Goal: Communication & Community: Answer question/provide support

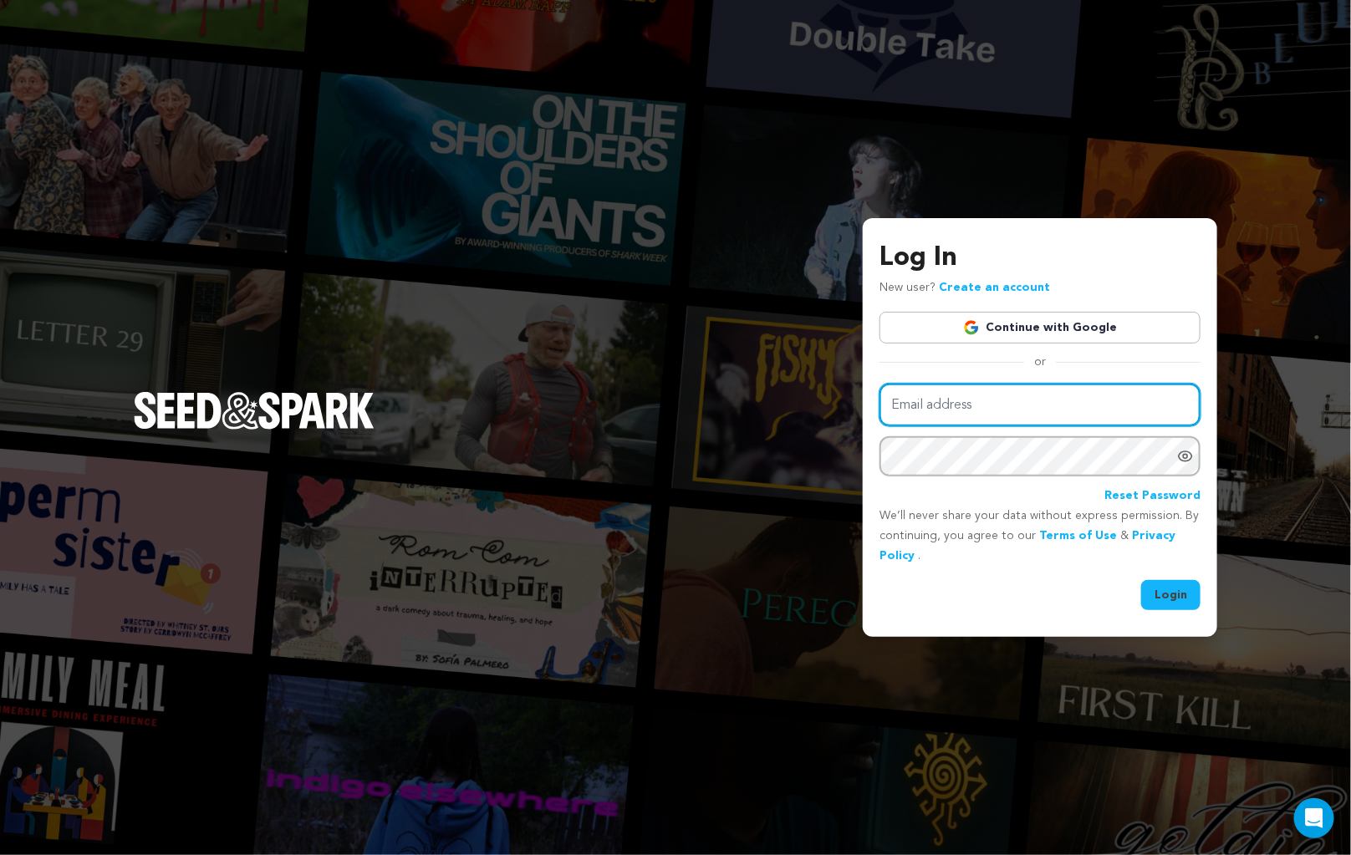
type input "cuttothemonkey@gmail.com"
click at [1166, 584] on button "Login" at bounding box center [1170, 595] width 59 height 30
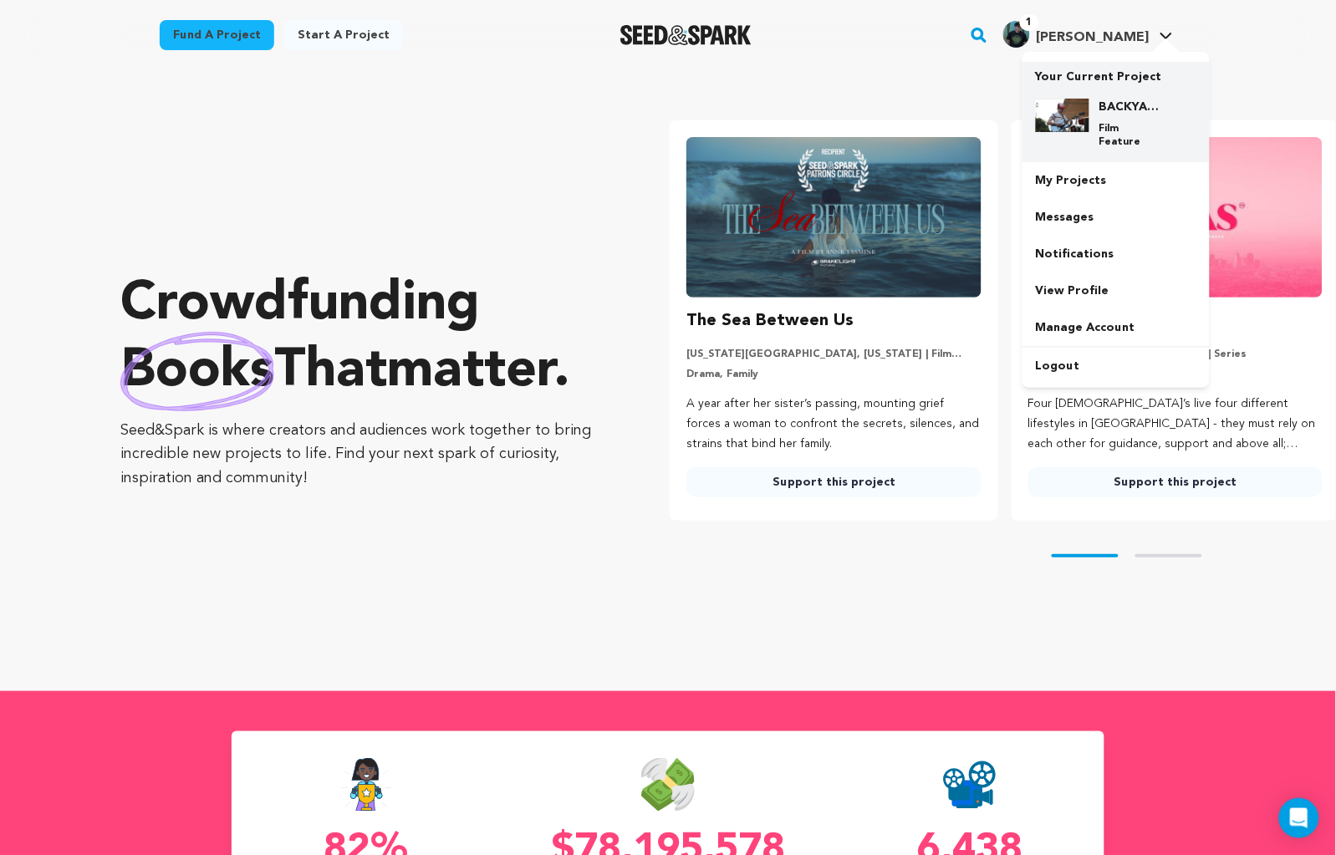
click at [1119, 115] on div "BACKYARDS: LA's Gen Z Music Scene Film Feature" at bounding box center [1129, 124] width 80 height 50
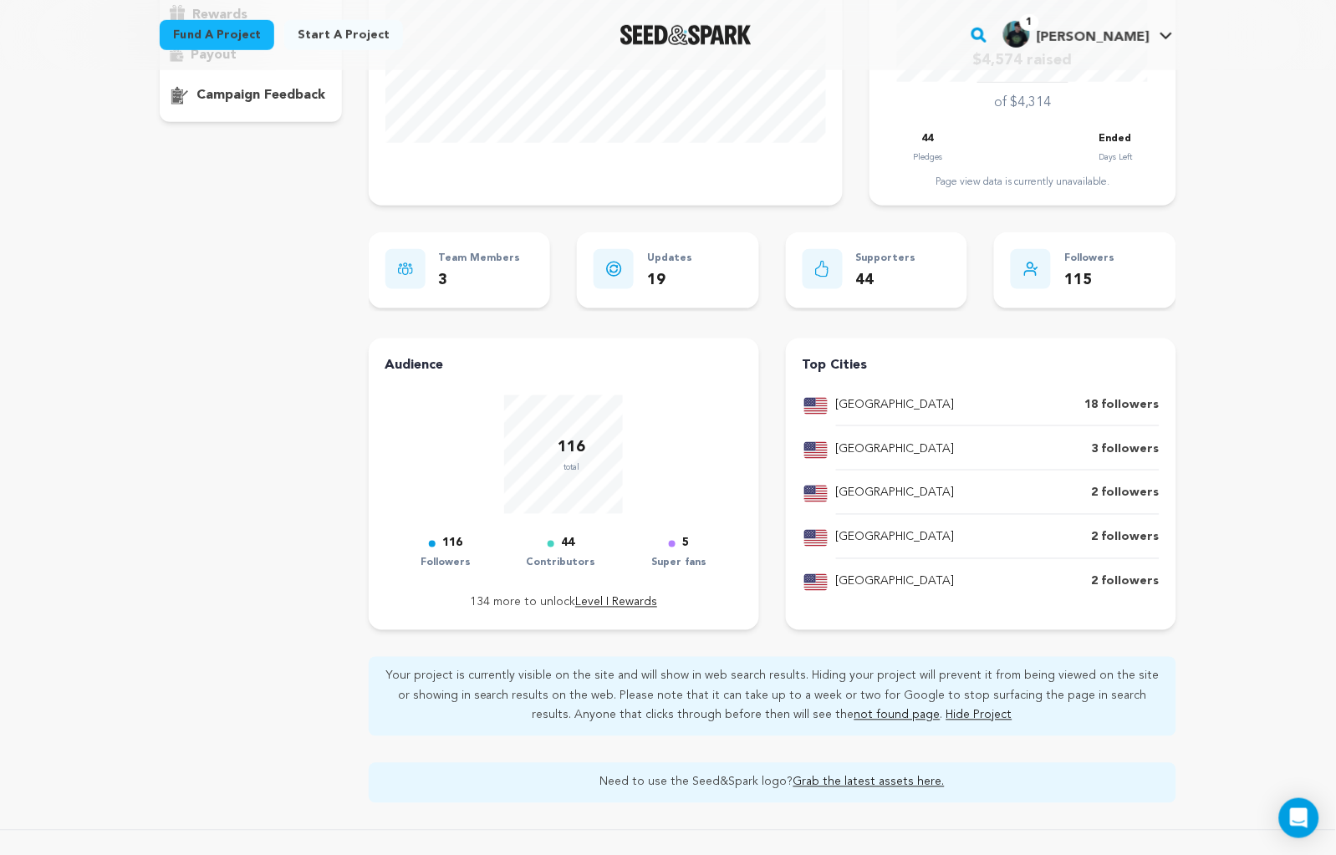
scroll to position [349, 0]
click at [237, 400] on div "overview updates" at bounding box center [251, 313] width 182 height 975
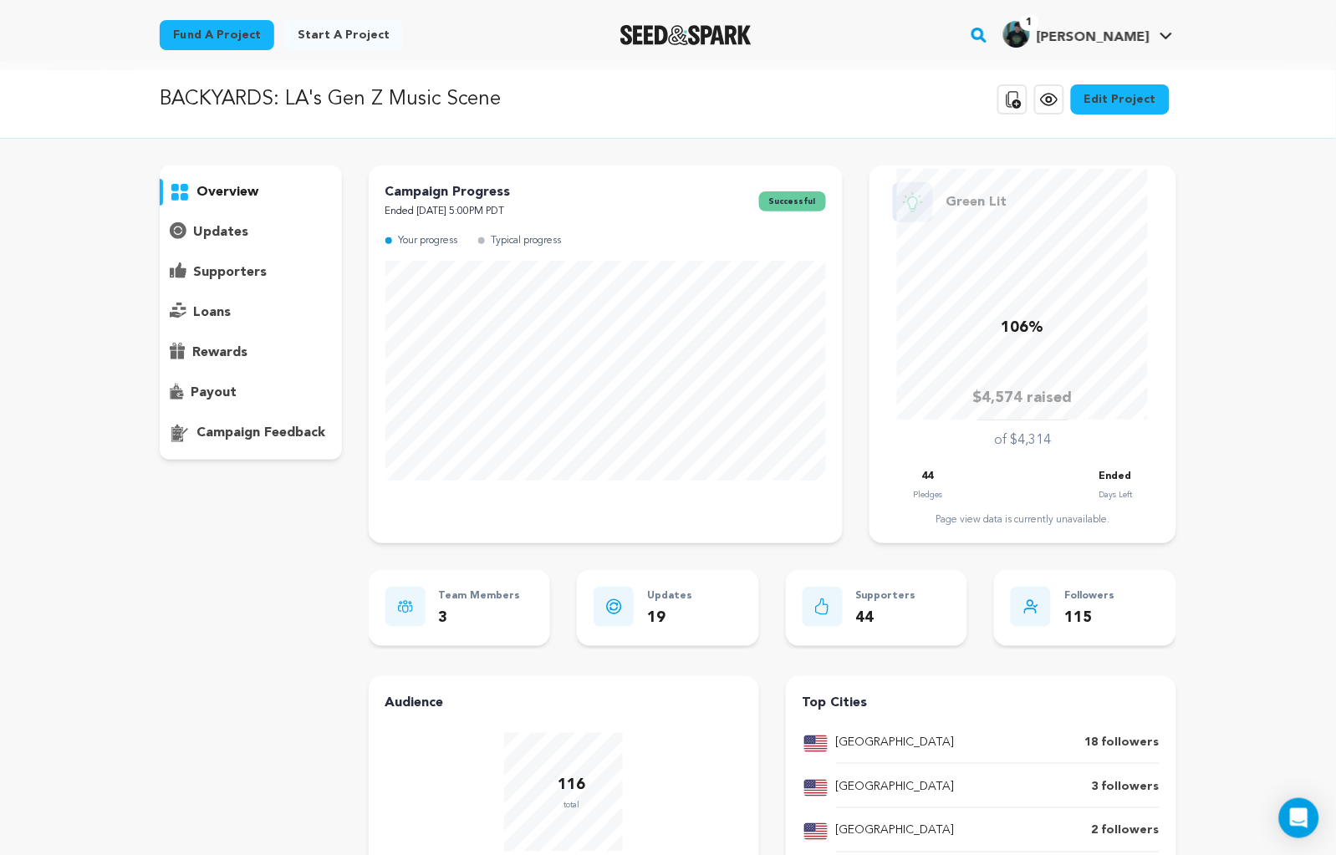
scroll to position [0, 0]
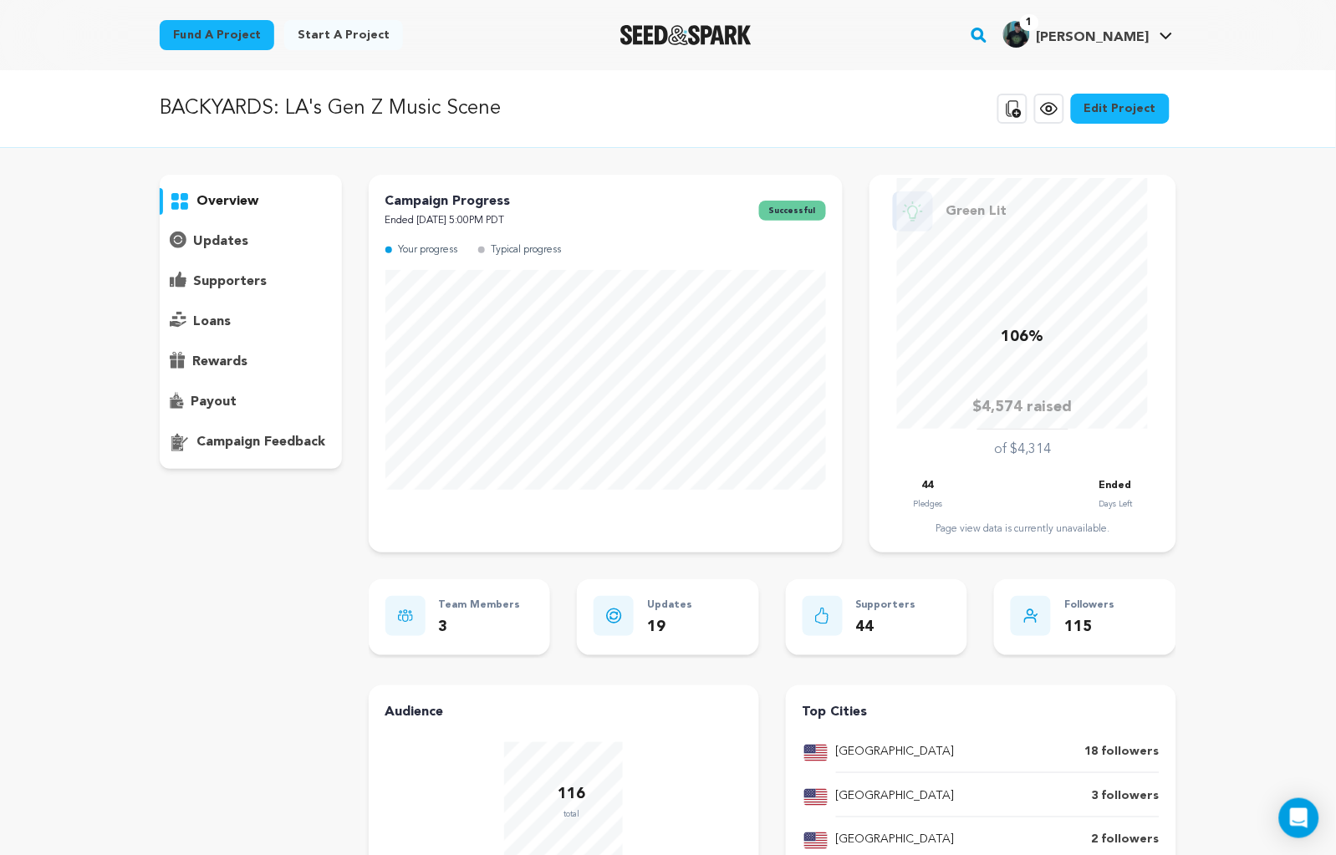
click at [218, 280] on p "supporters" at bounding box center [230, 282] width 74 height 20
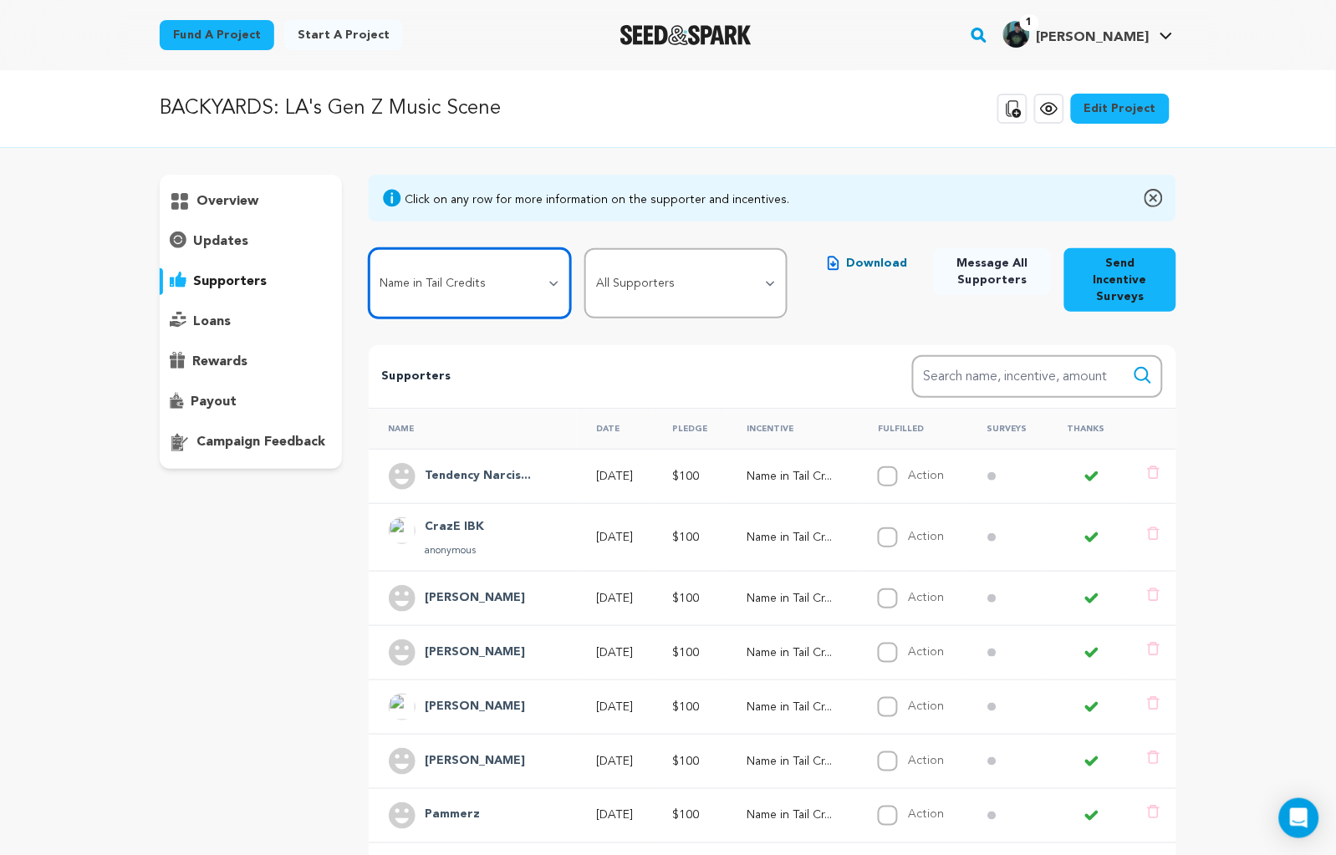
select select "111105"
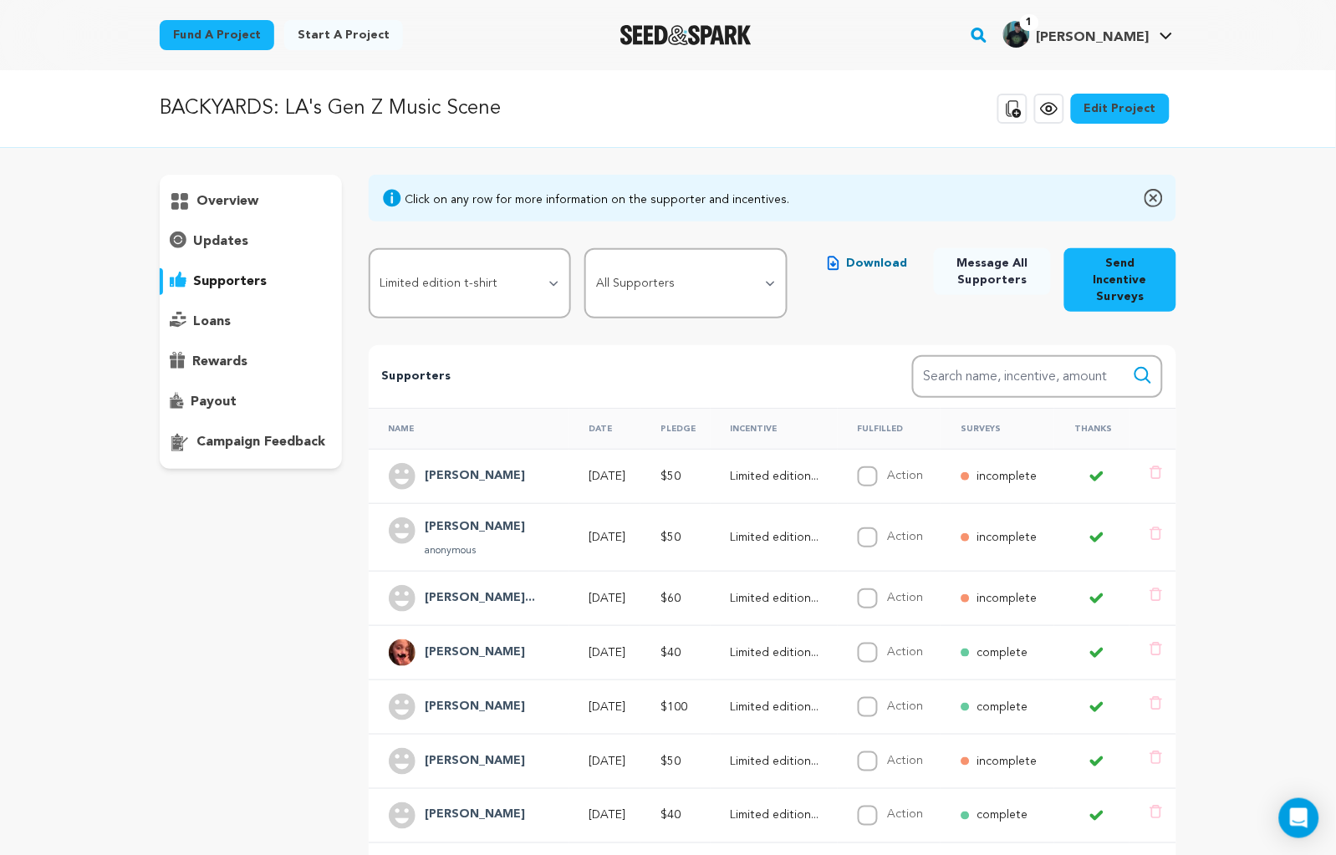
click at [868, 257] on span "Download" at bounding box center [876, 263] width 61 height 17
click at [457, 466] on h4 "[PERSON_NAME]" at bounding box center [475, 476] width 100 height 20
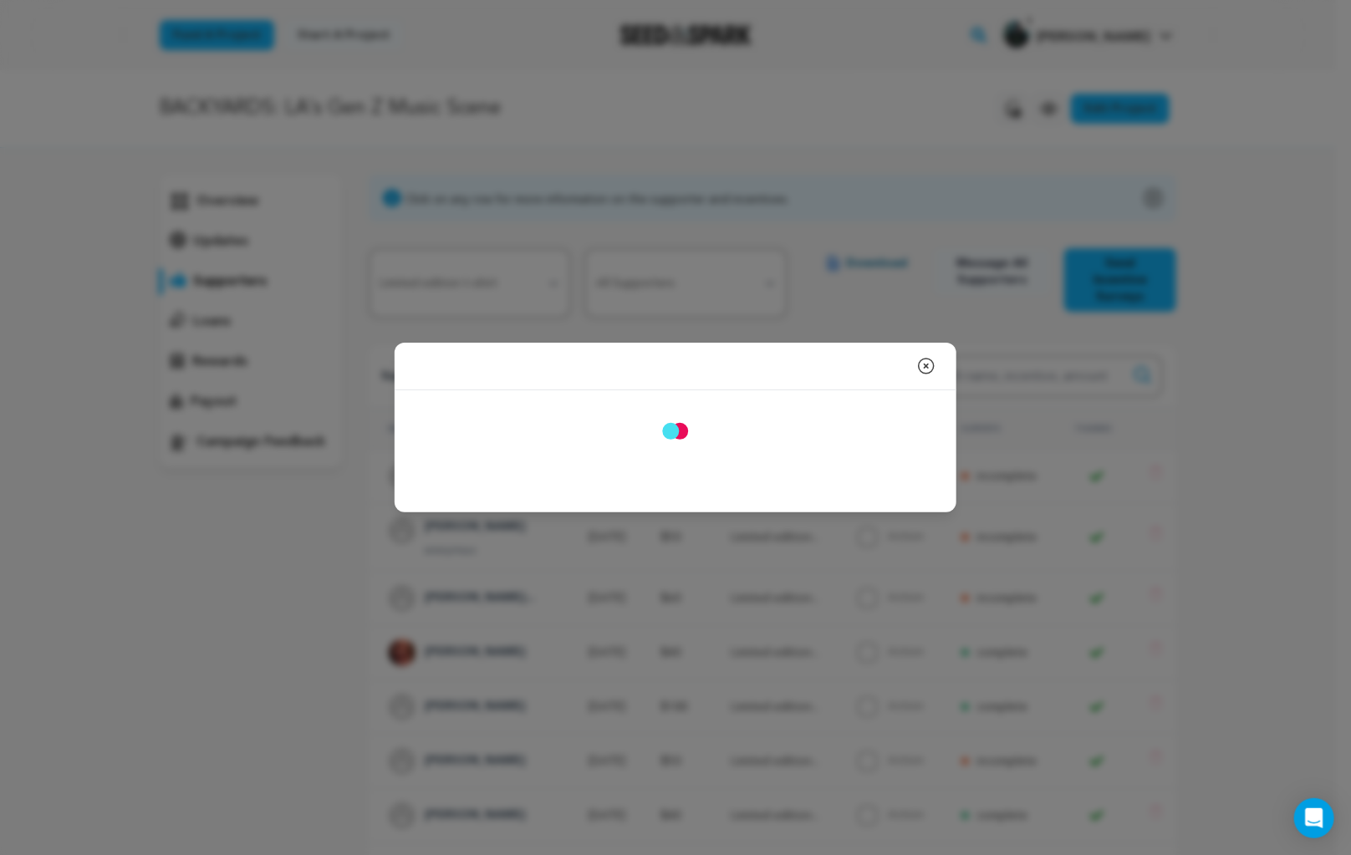
click at [457, 453] on div "Say Thank You Send Message Pledge: Incentive:" at bounding box center [675, 431] width 562 height 82
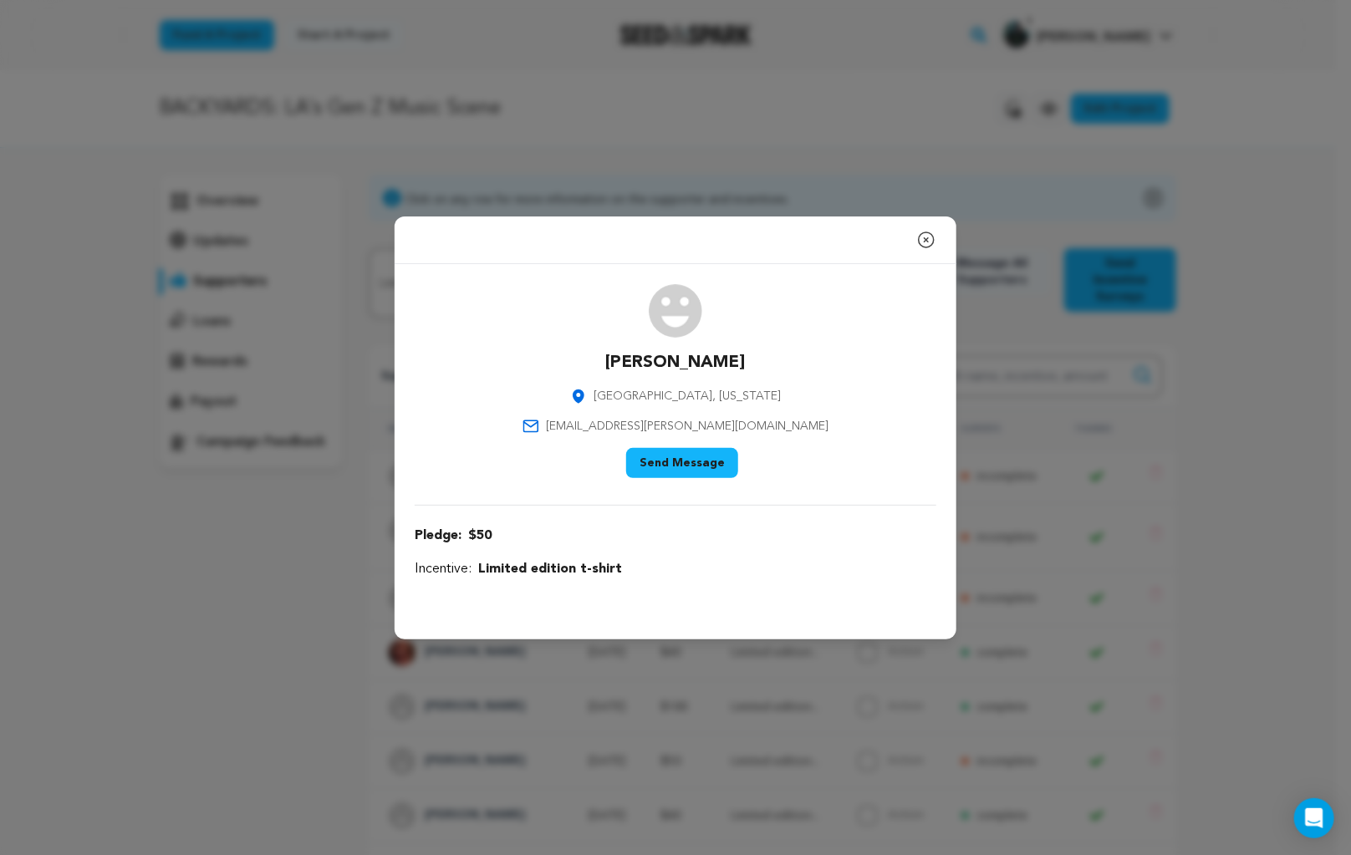
click at [775, 559] on p "Incentive: Limited edition t-shirt" at bounding box center [676, 569] width 522 height 20
click at [929, 237] on icon "button" at bounding box center [926, 240] width 20 height 20
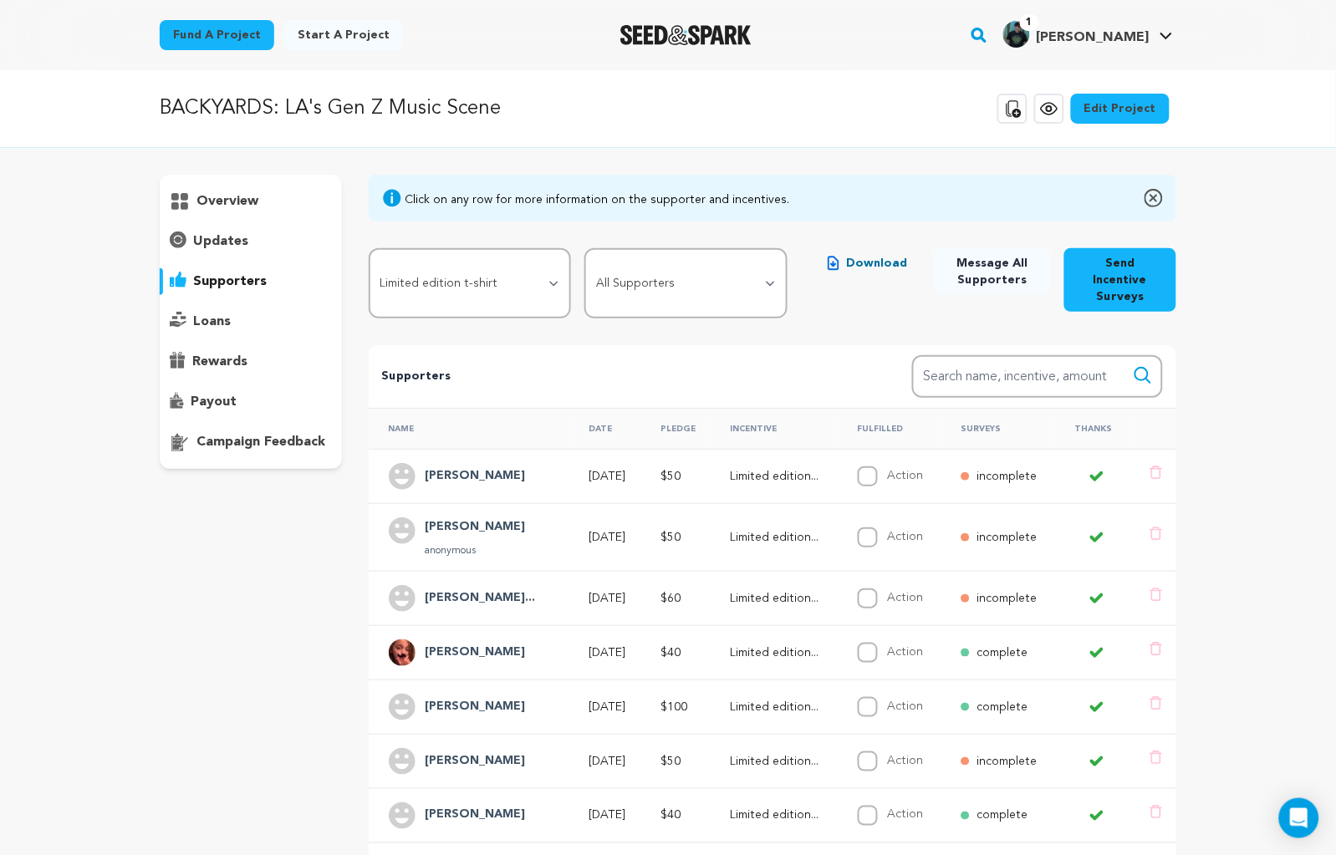
click at [457, 517] on h4 "[PERSON_NAME]" at bounding box center [475, 527] width 100 height 20
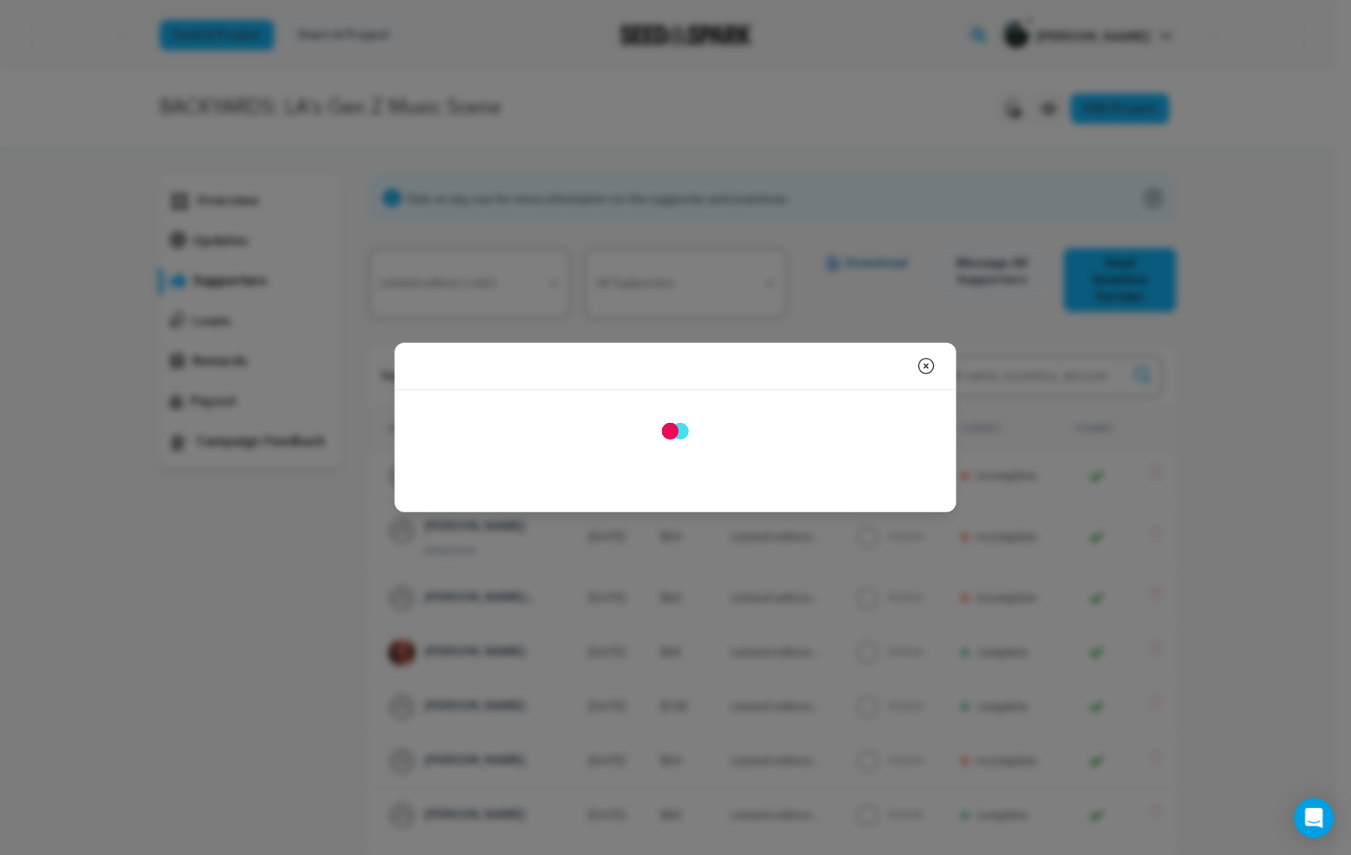
click at [457, 513] on div "Close modal [PERSON_NAME] [GEOGRAPHIC_DATA], [US_STATE] [PERSON_NAME][EMAIL_ADD…" at bounding box center [675, 427] width 1351 height 855
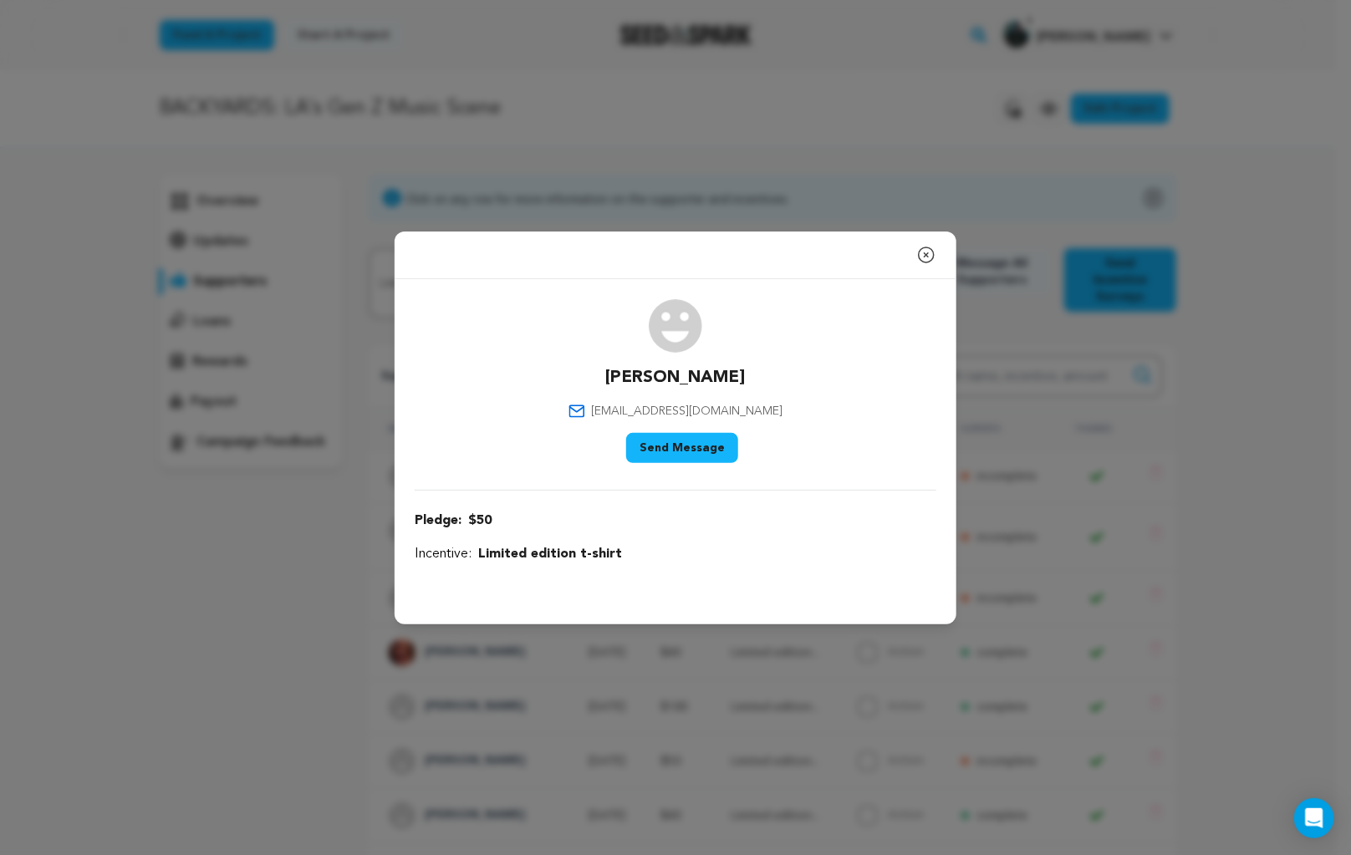
click at [923, 252] on icon "button" at bounding box center [926, 255] width 20 height 20
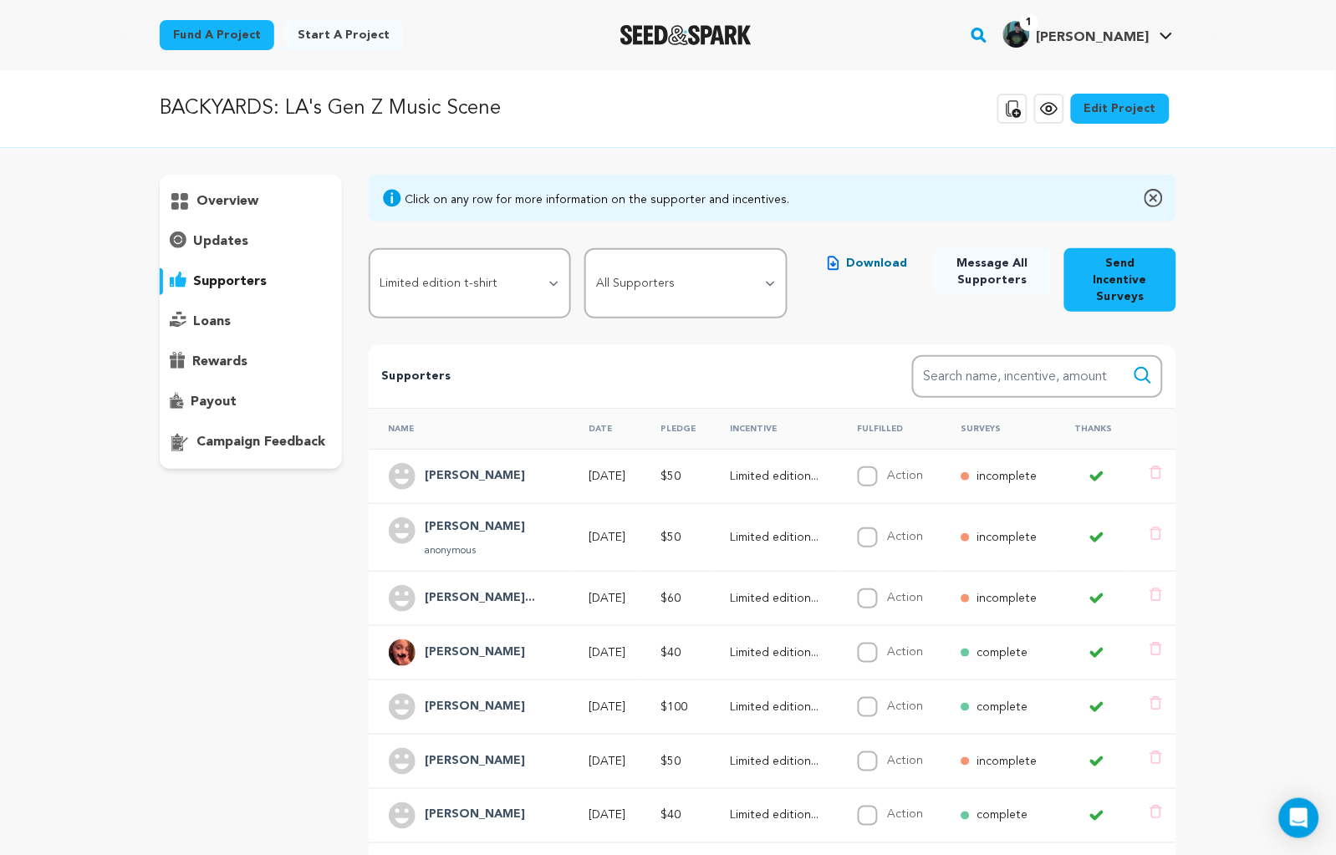
click at [499, 588] on h4 "[PERSON_NAME]..." at bounding box center [480, 598] width 110 height 20
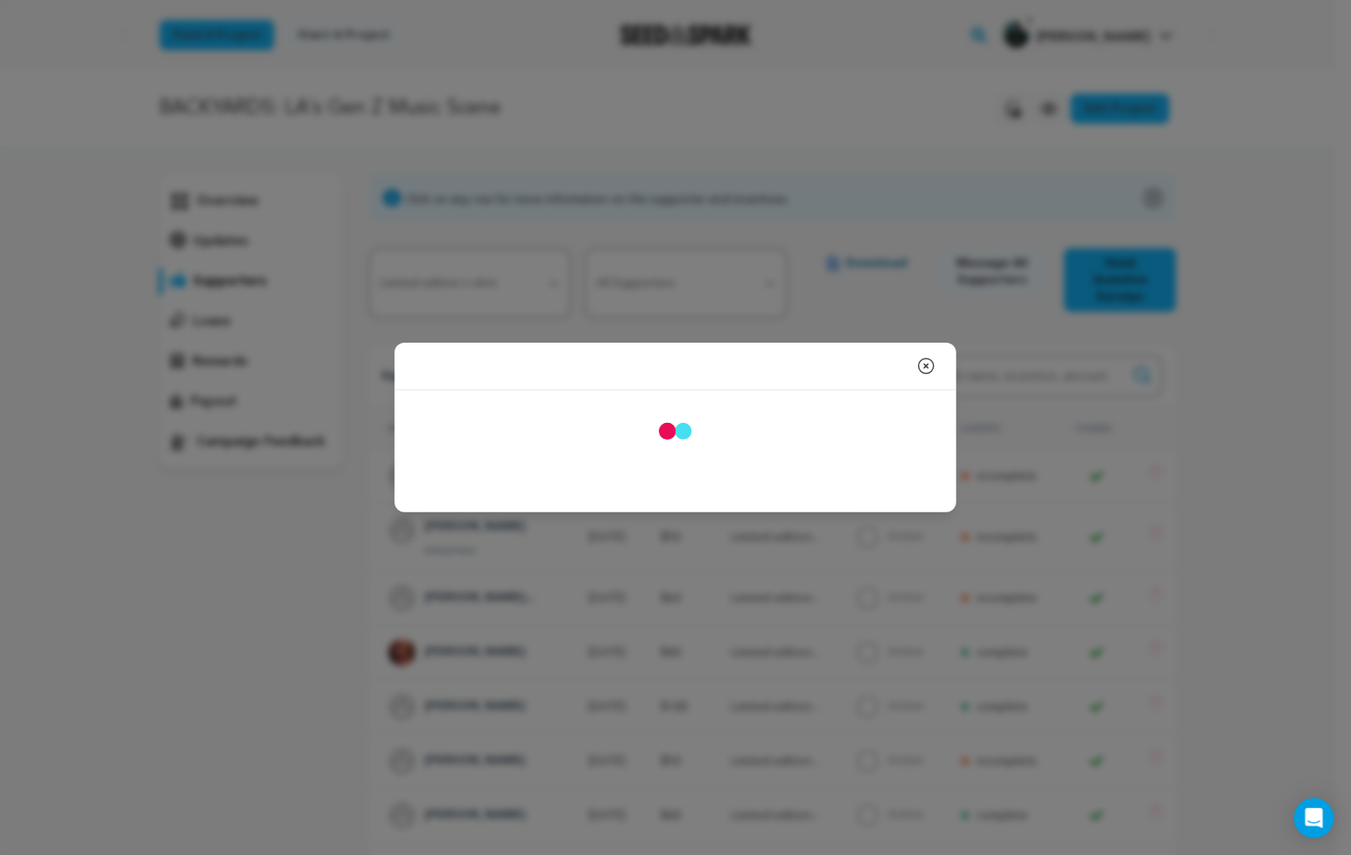
click at [499, 576] on div "Close modal [PERSON_NAME] [EMAIL_ADDRESS][DOMAIN_NAME]" at bounding box center [675, 427] width 1351 height 855
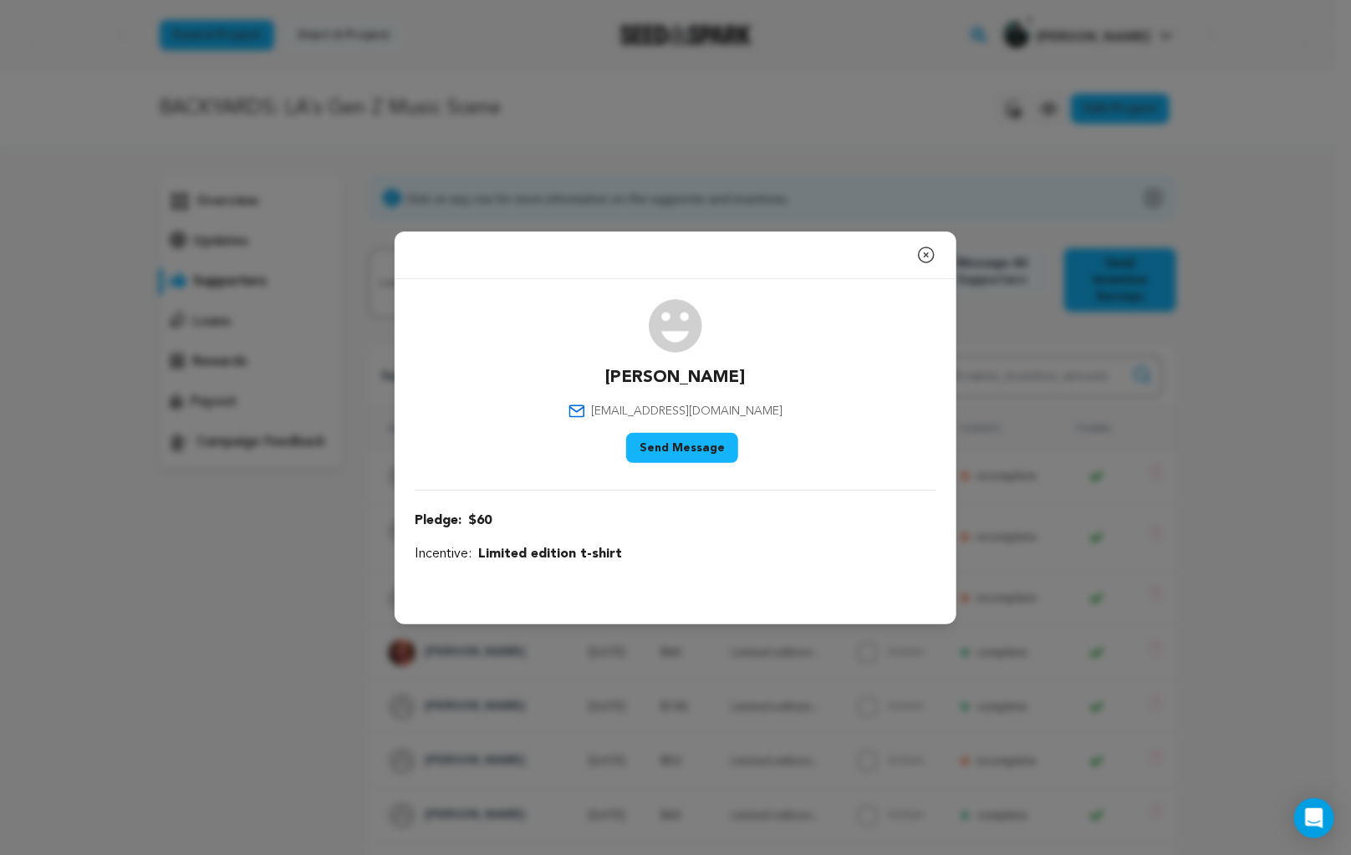
click at [928, 253] on icon "button" at bounding box center [926, 254] width 15 height 15
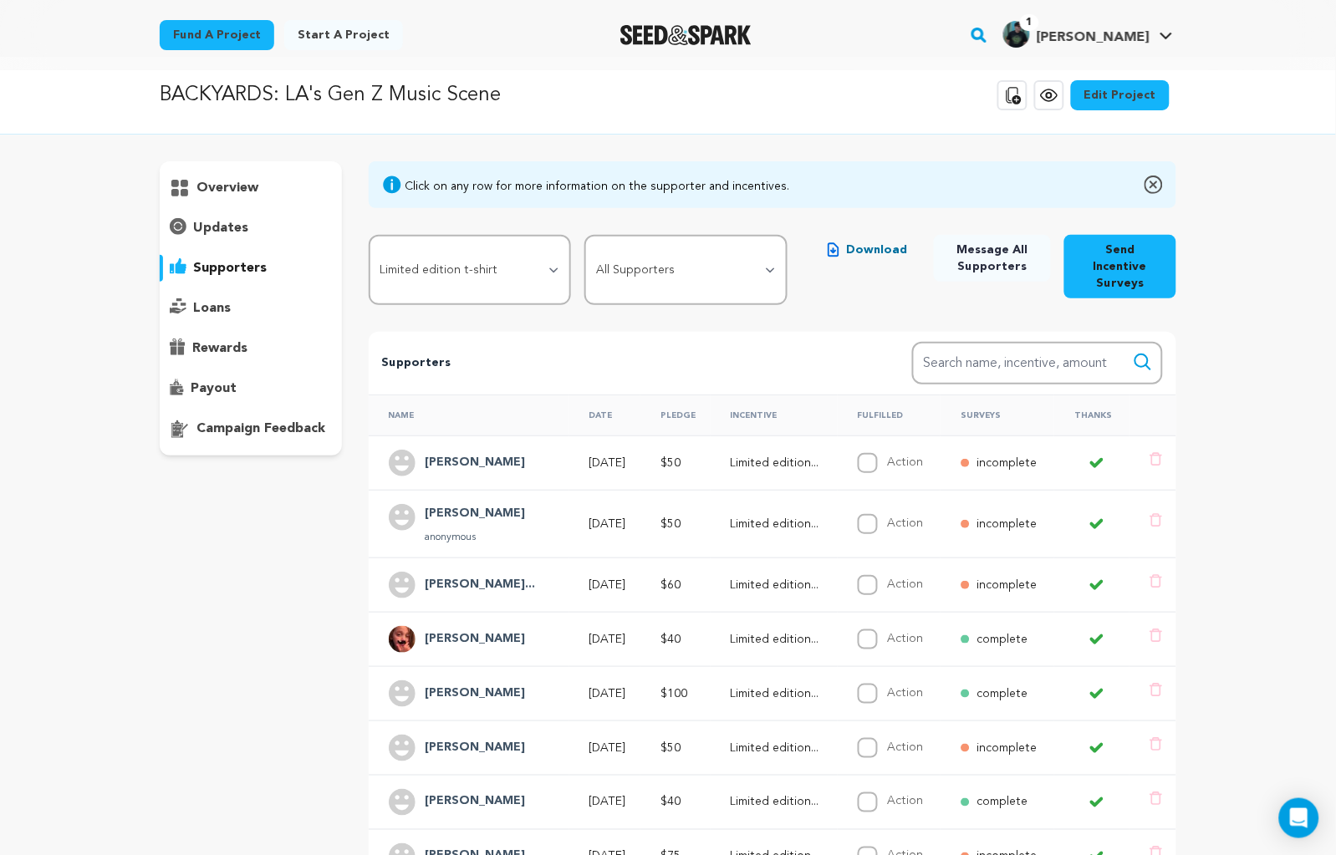
scroll to position [18, 0]
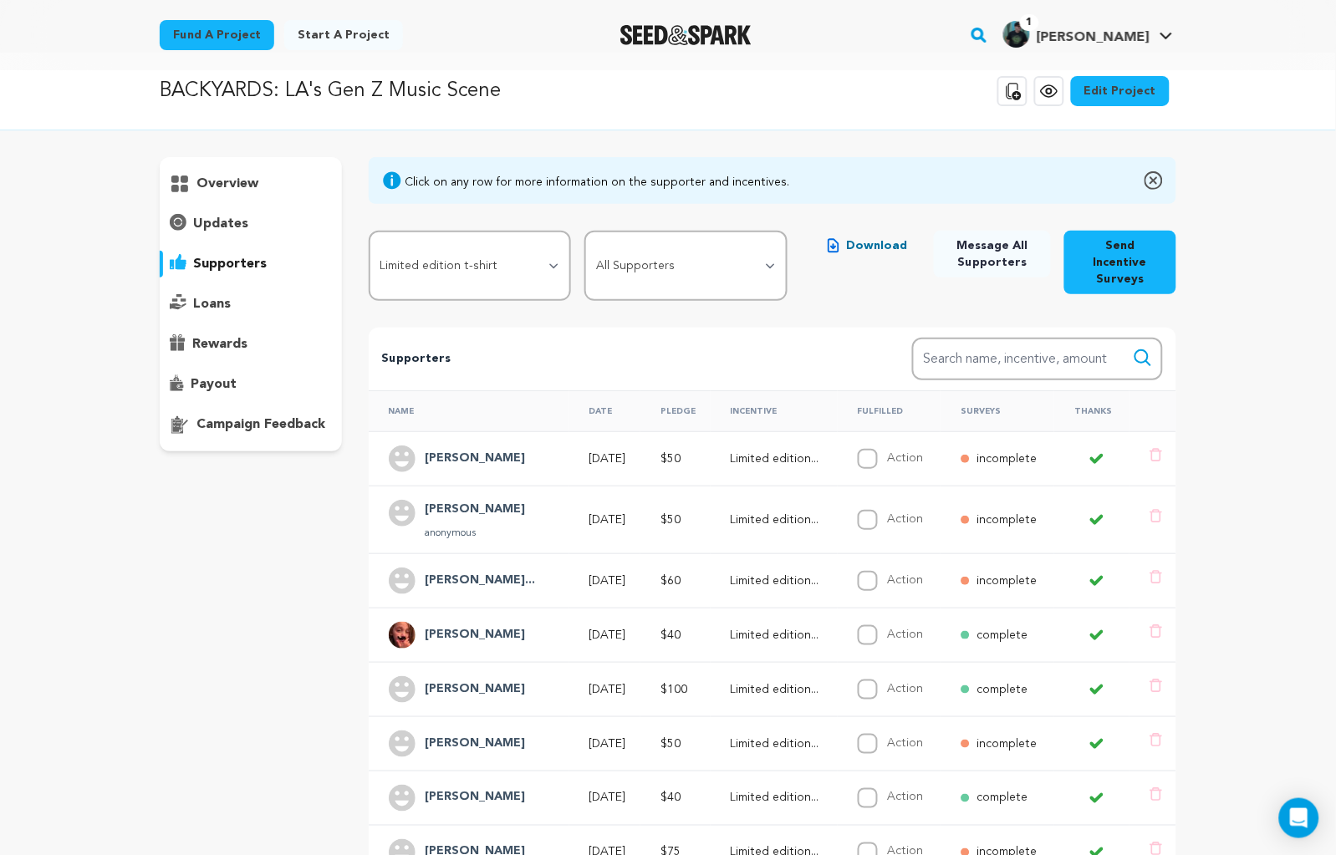
click at [1230, 288] on div "BACKYARDS: LA's Gen Z Music Scene Copy public preview link View project Edit Pr…" at bounding box center [668, 663] width 1336 height 1220
click at [789, 393] on th "Incentive" at bounding box center [773, 410] width 127 height 41
click at [464, 449] on h4 "[PERSON_NAME]" at bounding box center [475, 459] width 100 height 20
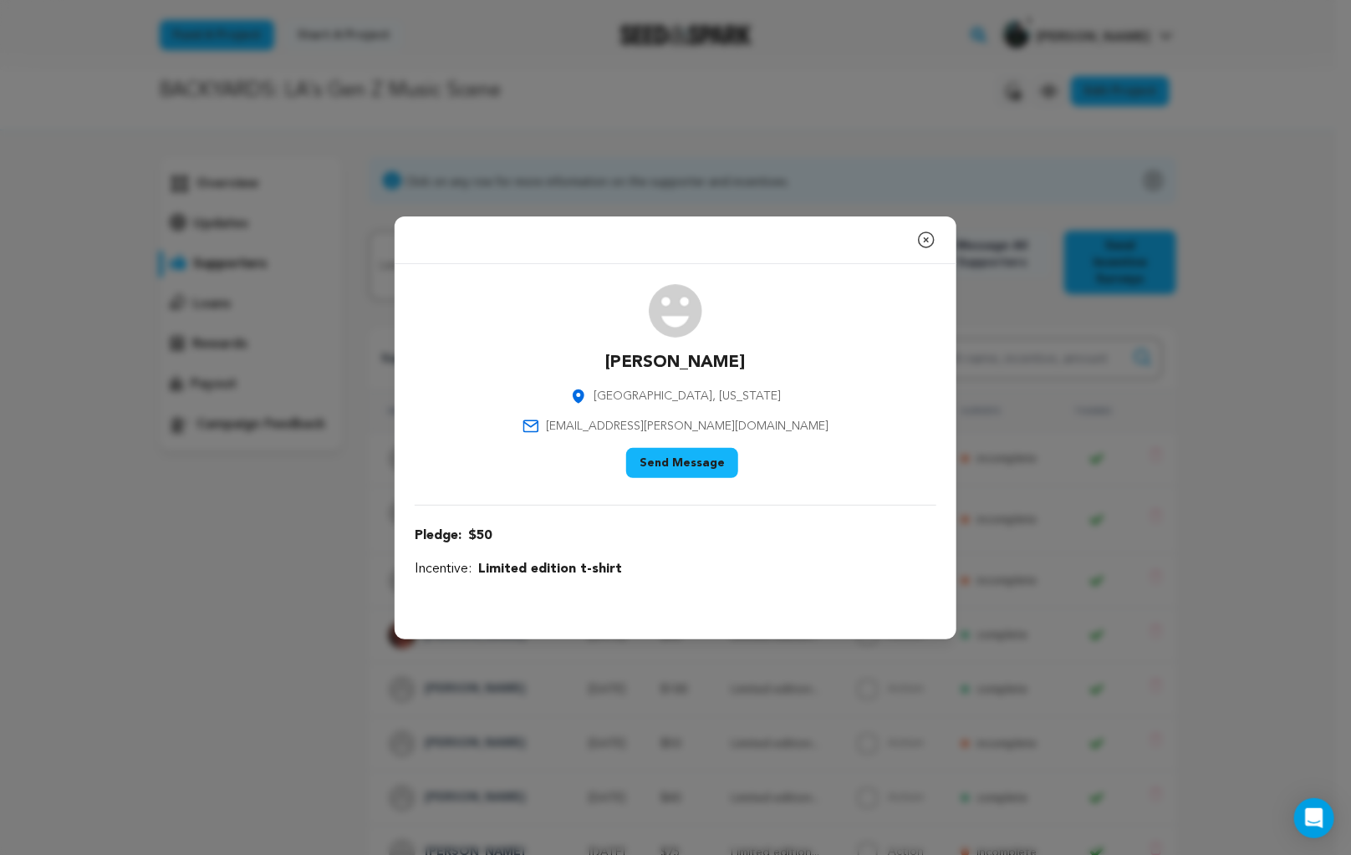
click at [932, 238] on icon "button" at bounding box center [926, 240] width 20 height 20
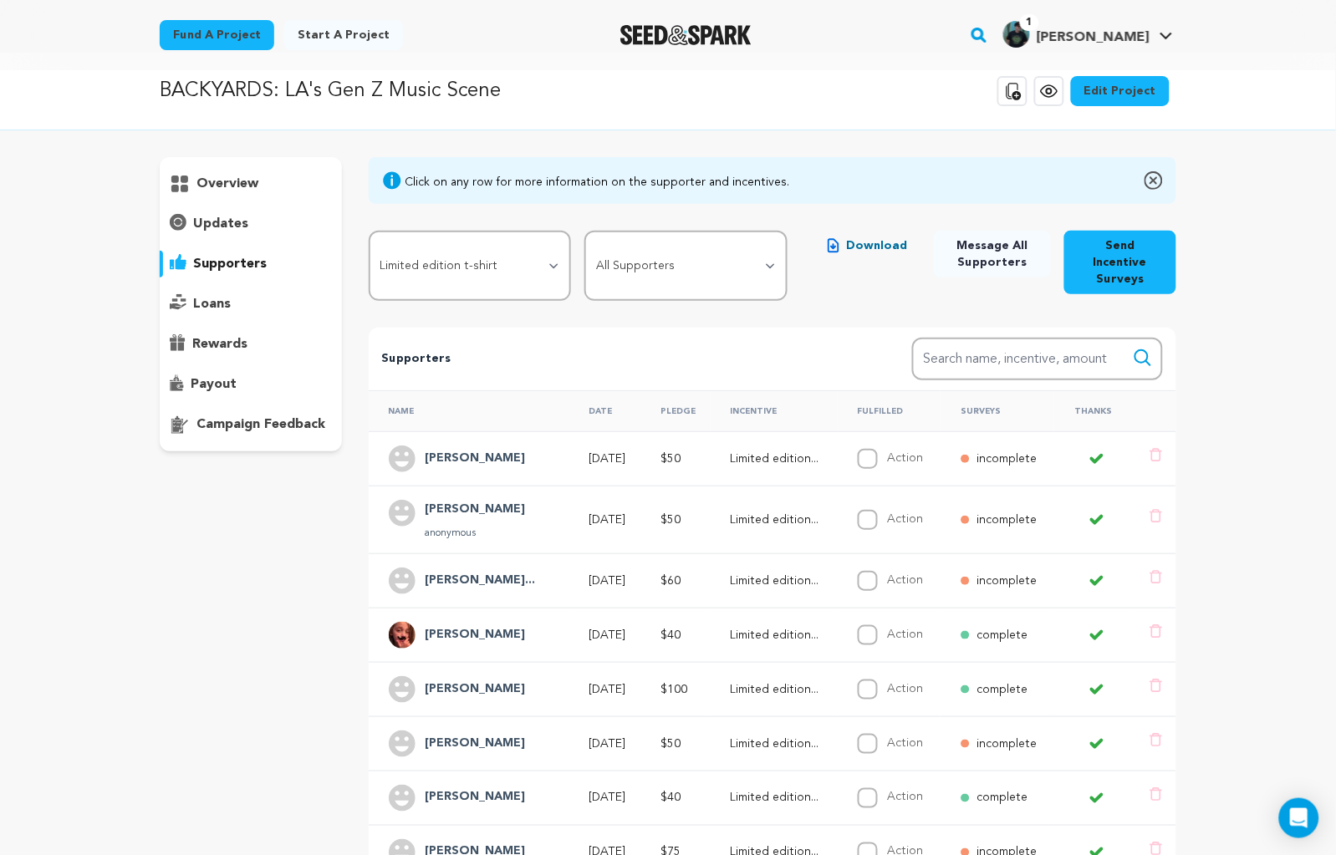
click at [998, 573] on p "incomplete" at bounding box center [1006, 581] width 60 height 17
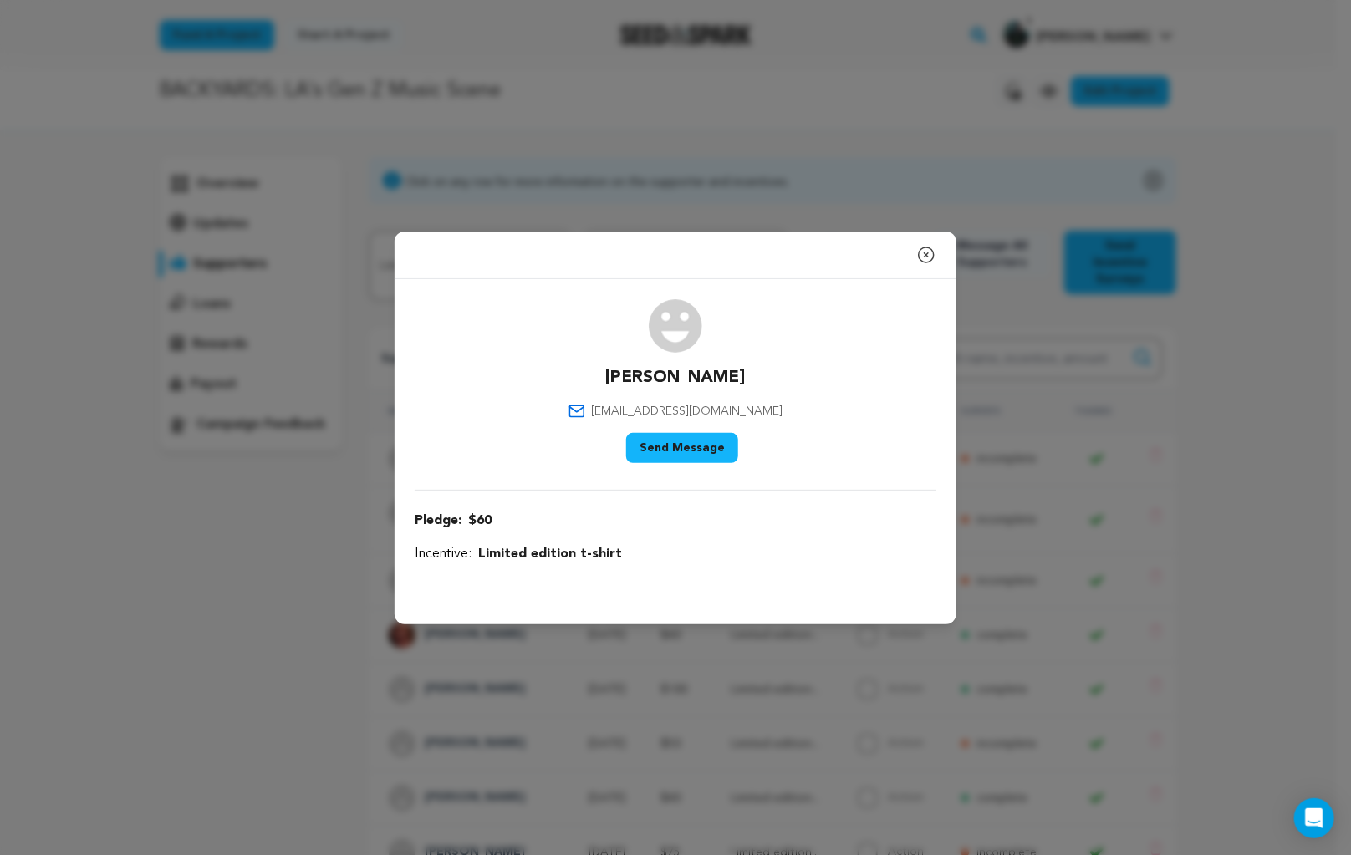
click at [924, 254] on icon "button" at bounding box center [926, 255] width 20 height 20
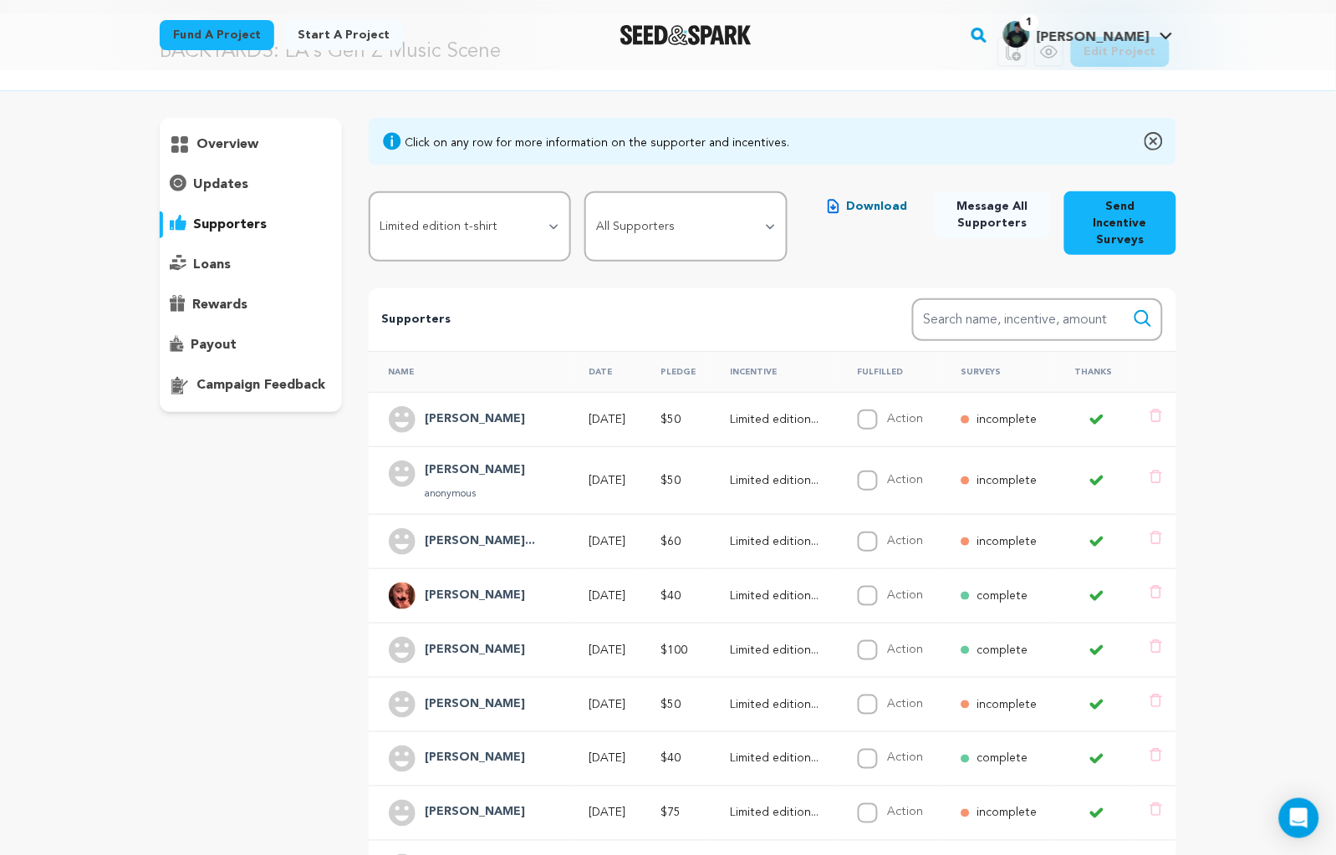
scroll to position [0, 0]
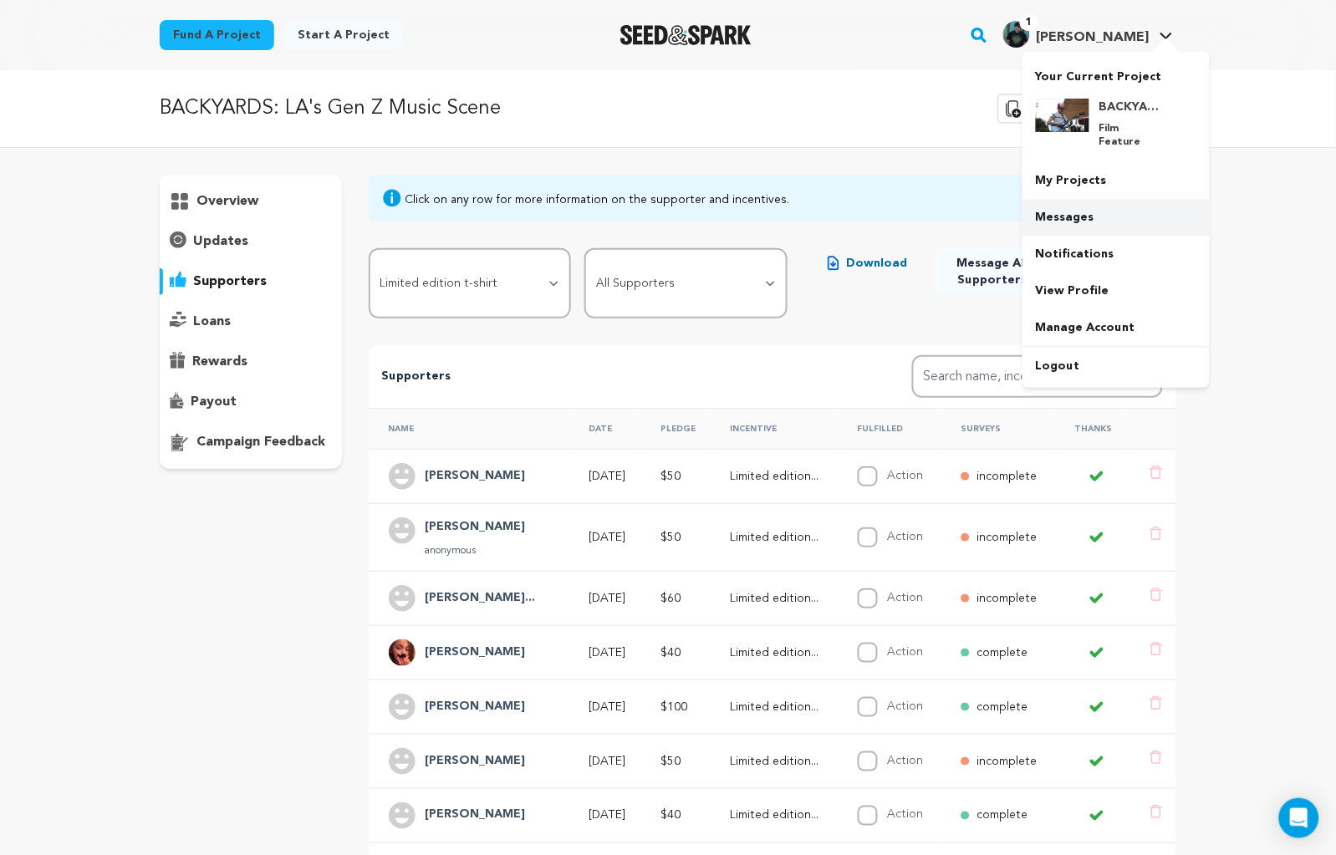
click at [1069, 204] on link "Messages" at bounding box center [1115, 217] width 187 height 37
click at [1066, 204] on link "Messages" at bounding box center [1115, 217] width 187 height 37
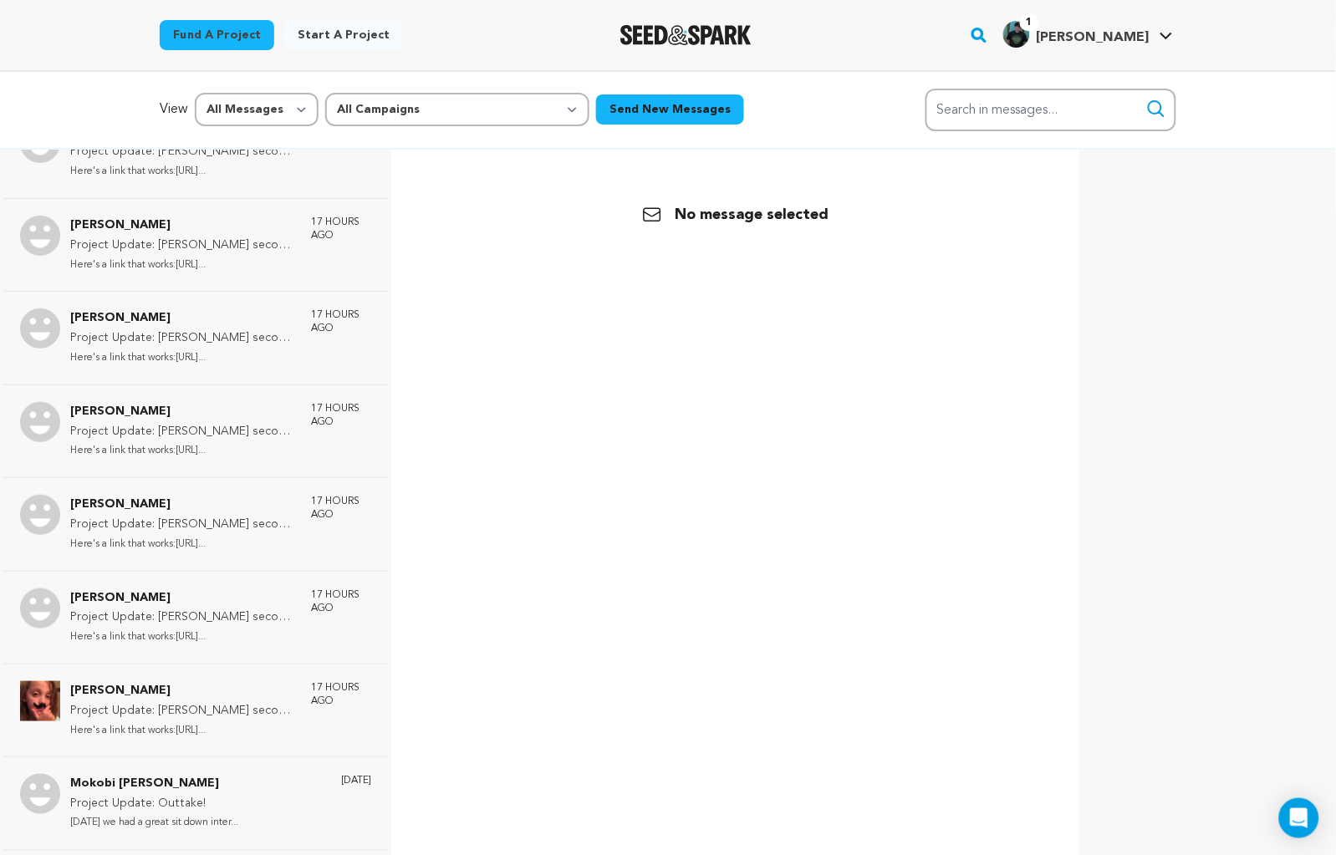
scroll to position [3867, 0]
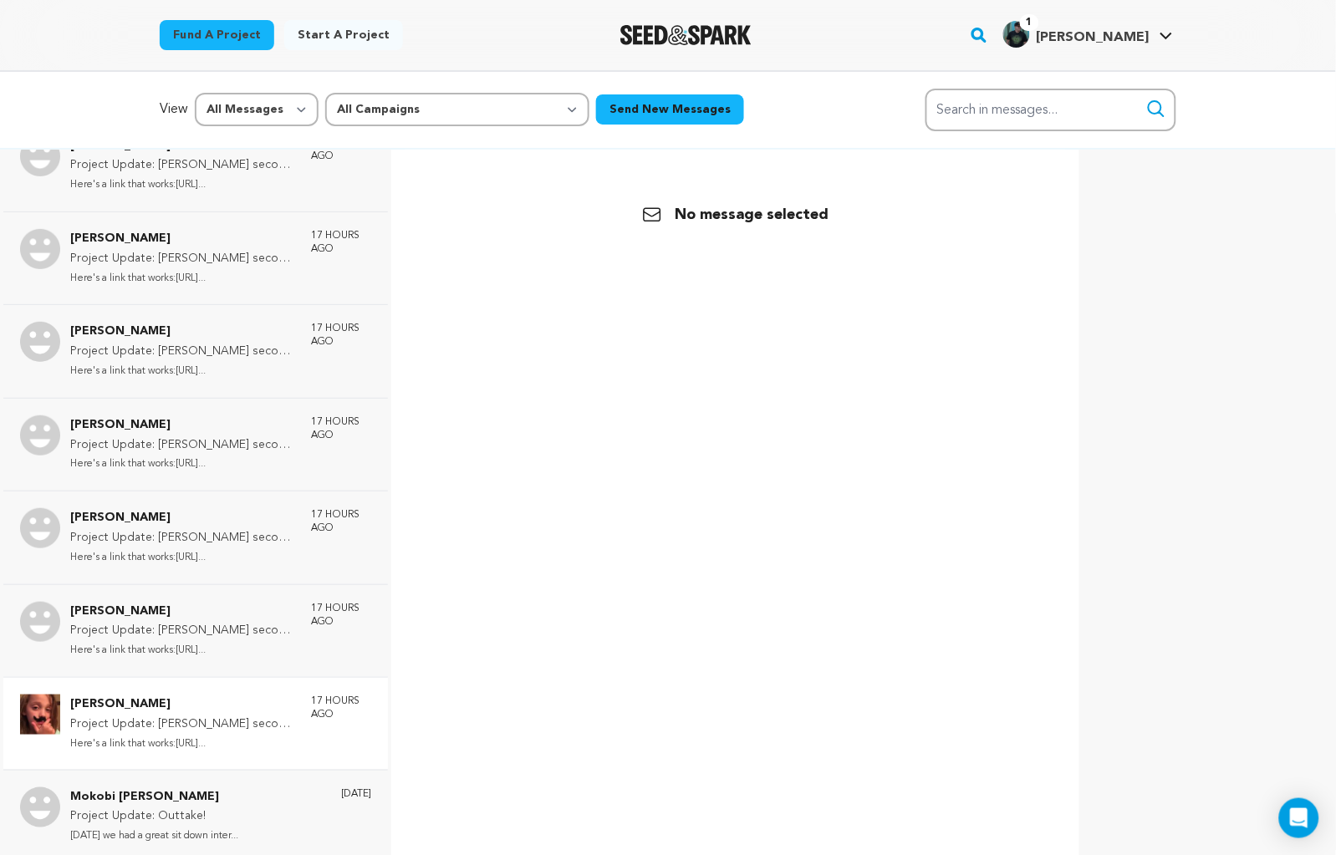
click at [191, 735] on p "Here's a link that works:[URL]..." at bounding box center [182, 744] width 224 height 19
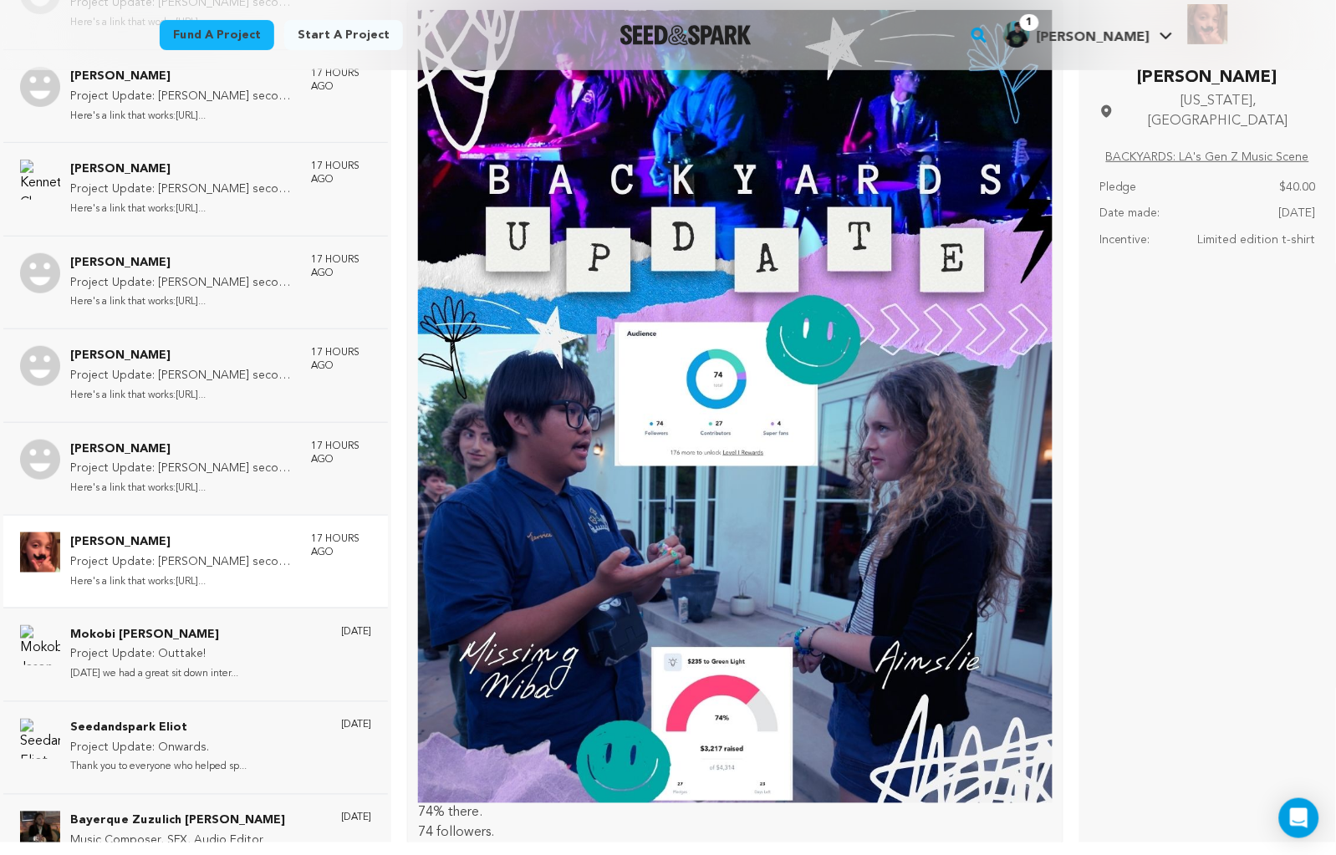
scroll to position [432, 0]
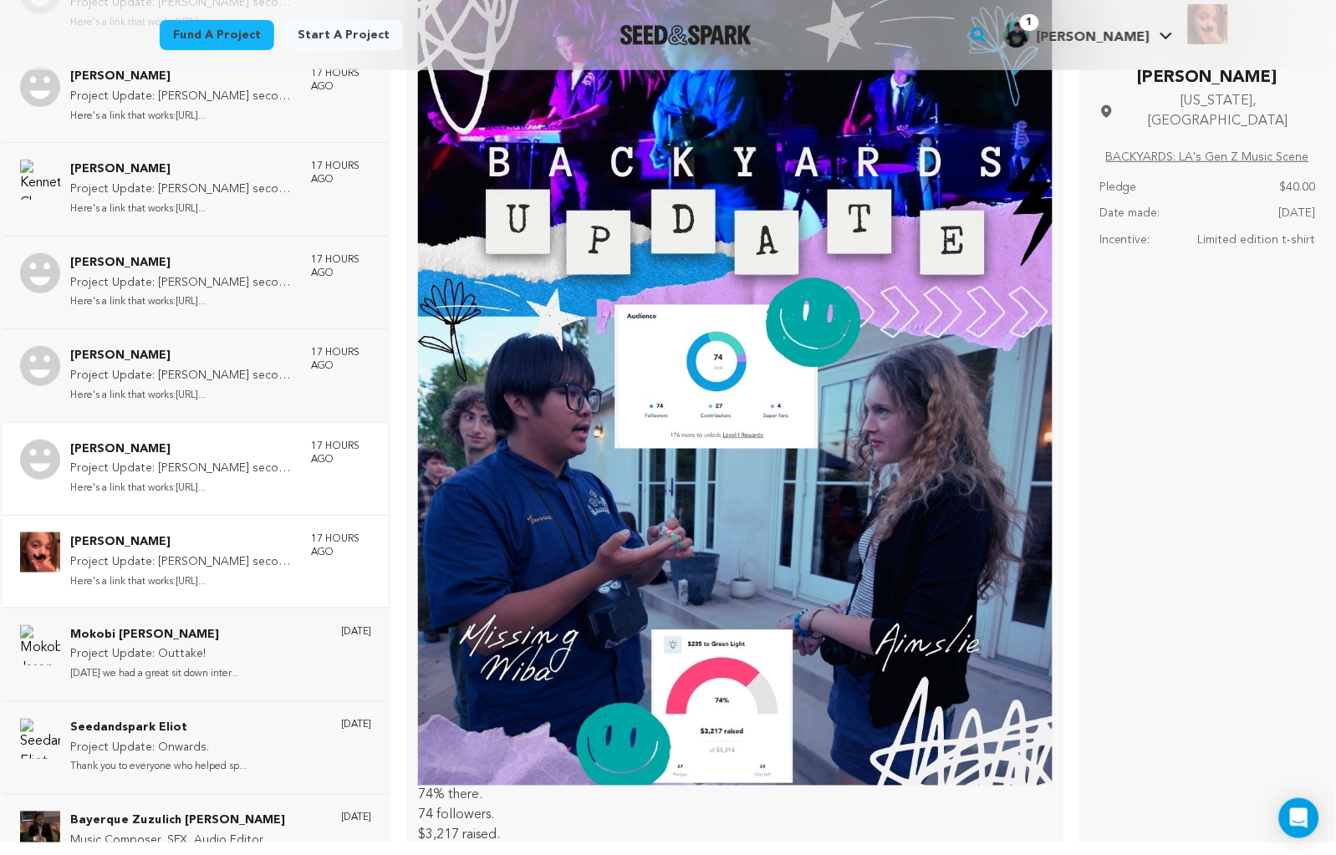
click at [210, 459] on p "Project Update: Ethan second attempt!" at bounding box center [182, 469] width 224 height 20
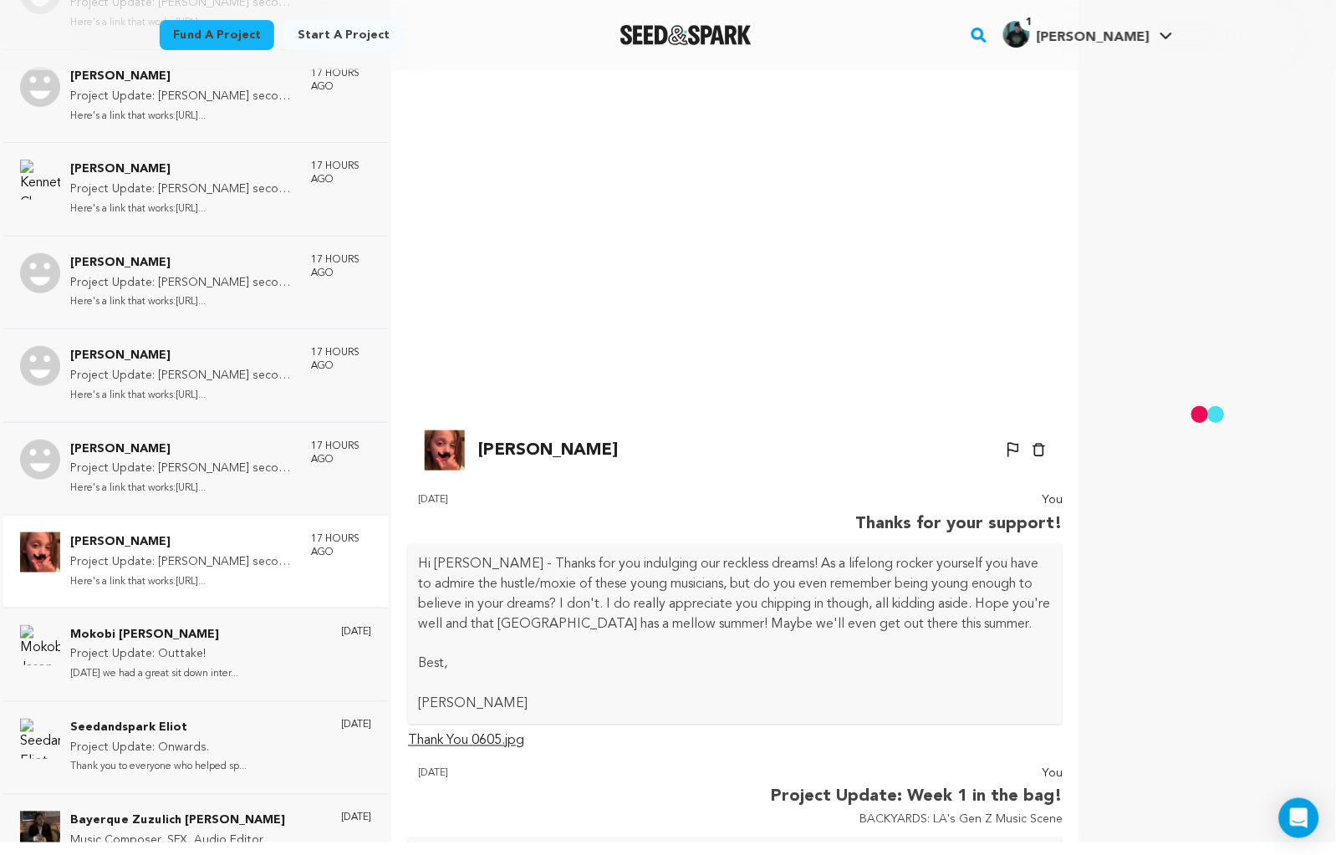
click at [209, 573] on p "Here's a link that works:https://f...." at bounding box center [182, 582] width 224 height 19
click at [224, 459] on p "Project Update: Ethan second attempt!" at bounding box center [182, 469] width 224 height 20
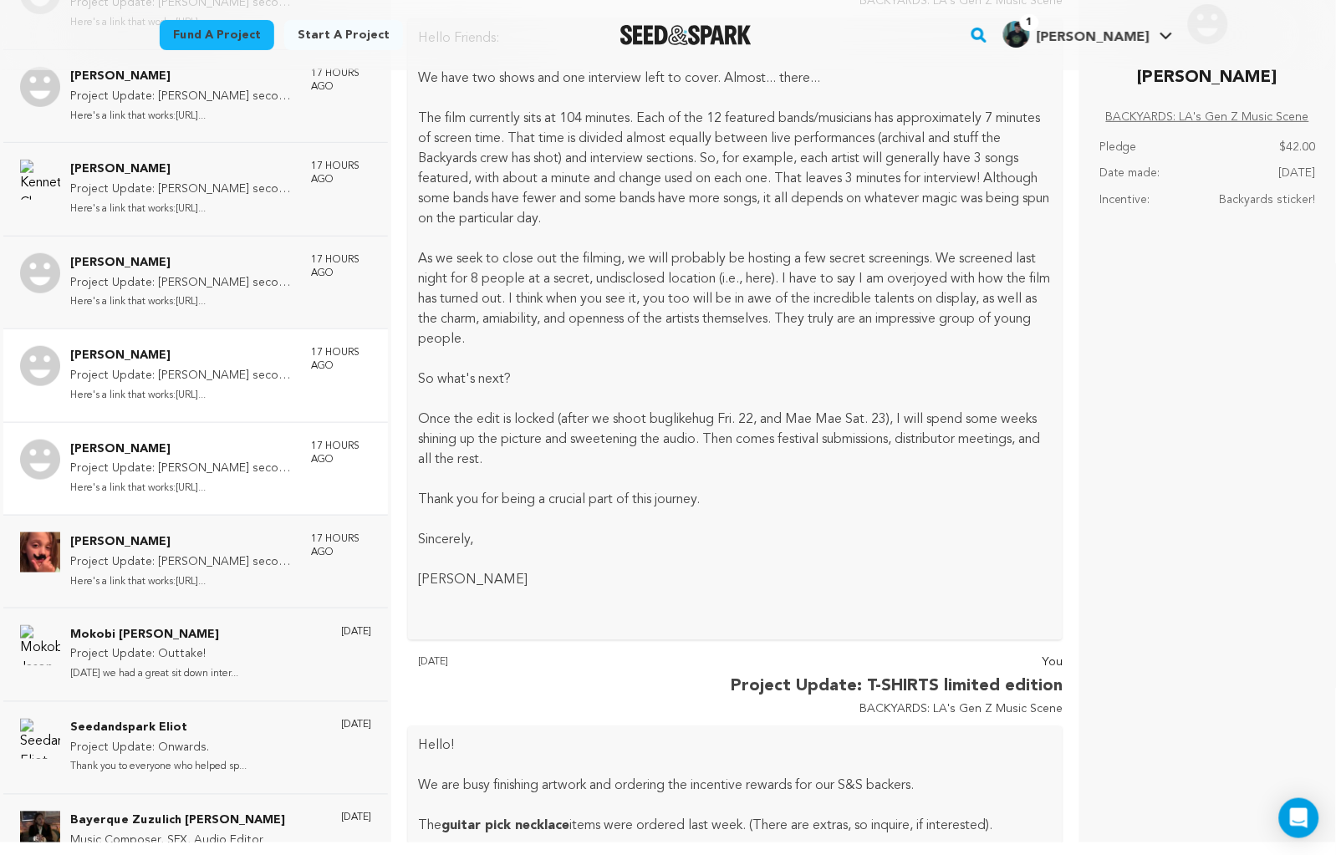
scroll to position [11454, 0]
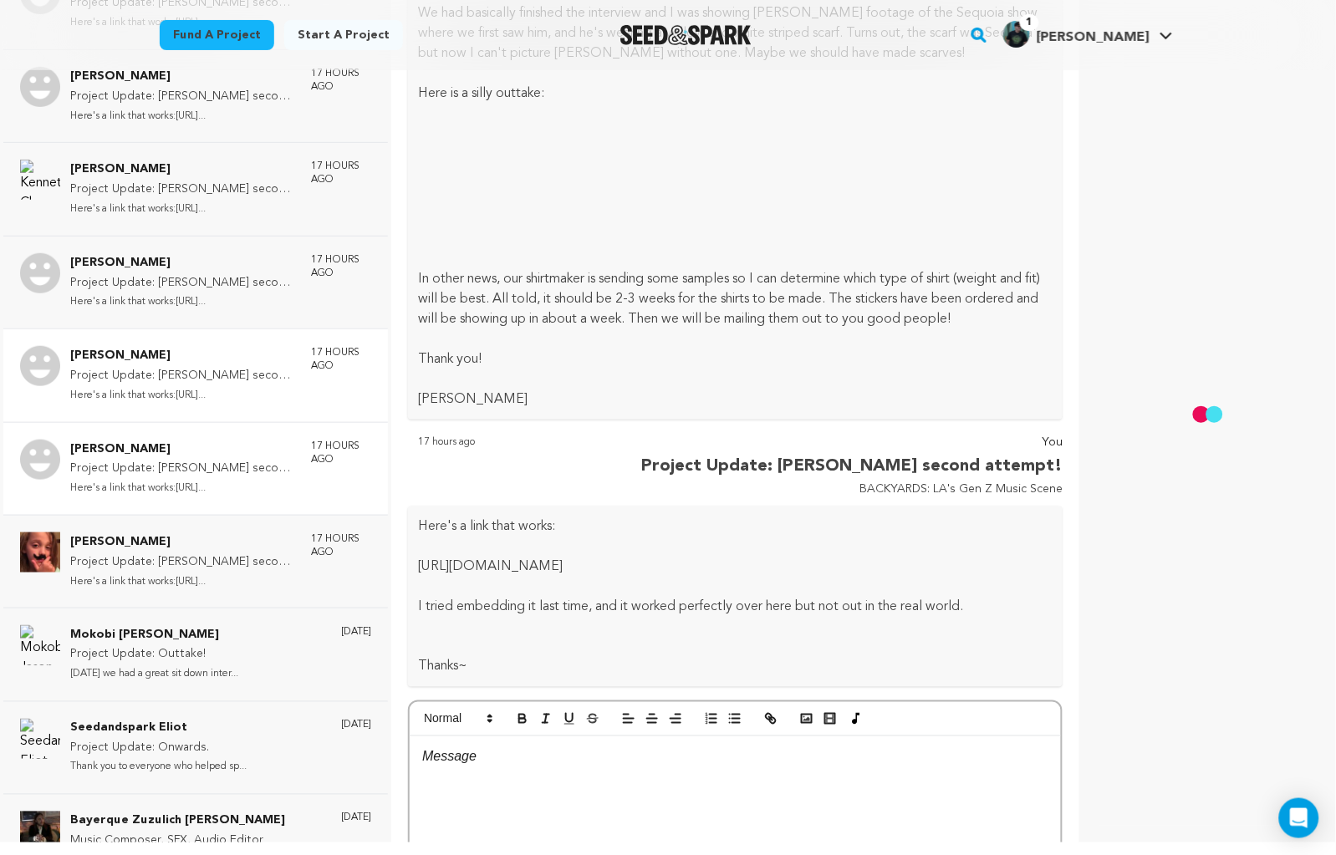
click at [274, 346] on div "John Reiger Project Update: Ethan second attempt! Here's a link that works:http…" at bounding box center [220, 375] width 301 height 59
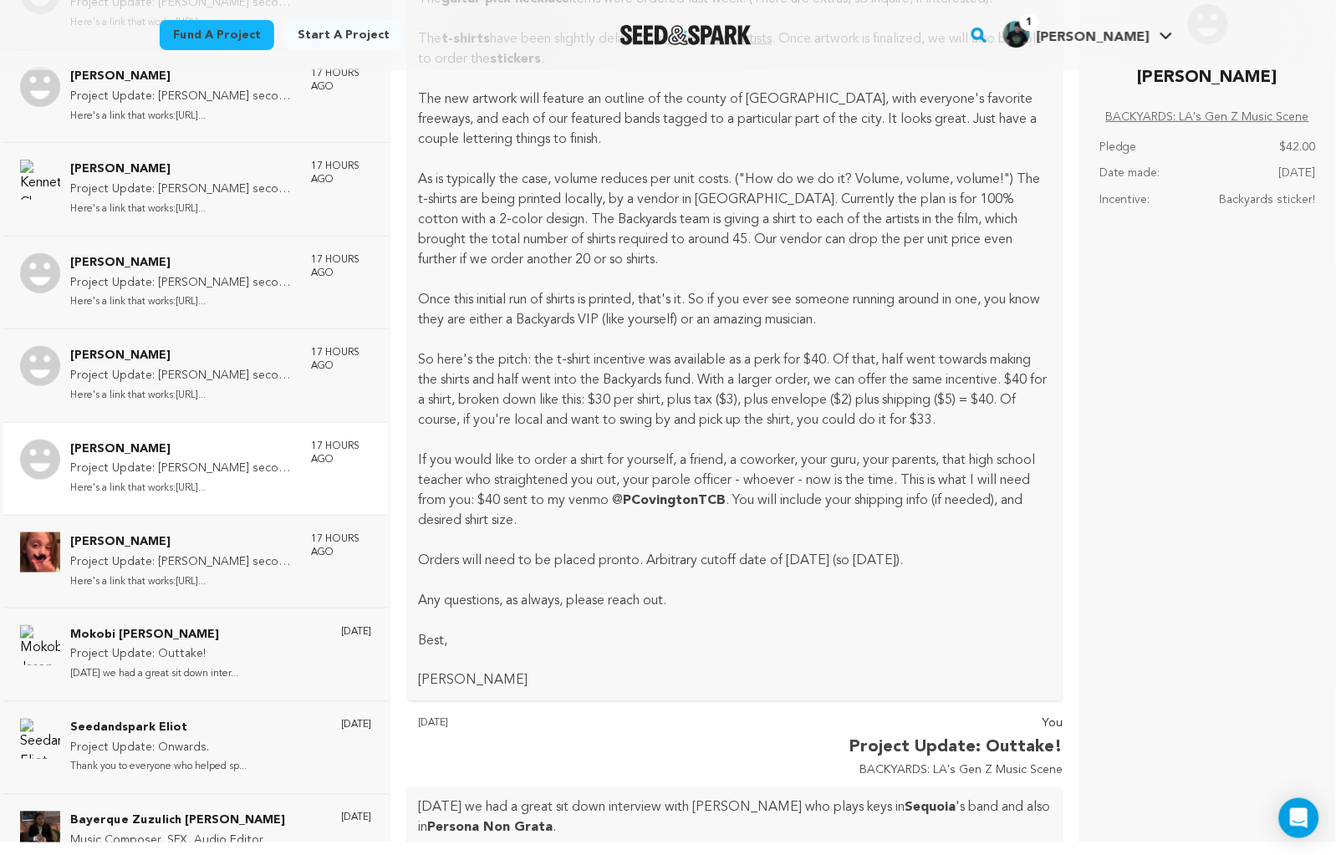
click at [219, 479] on p "Here's a link that works:https://f...." at bounding box center [182, 488] width 224 height 19
click at [244, 386] on p "Here's a link that works:https://f...." at bounding box center [182, 395] width 224 height 19
click at [271, 253] on div "Brandon Creighton Project Update: Ethan second attempt! Here's a link that work…" at bounding box center [220, 282] width 301 height 59
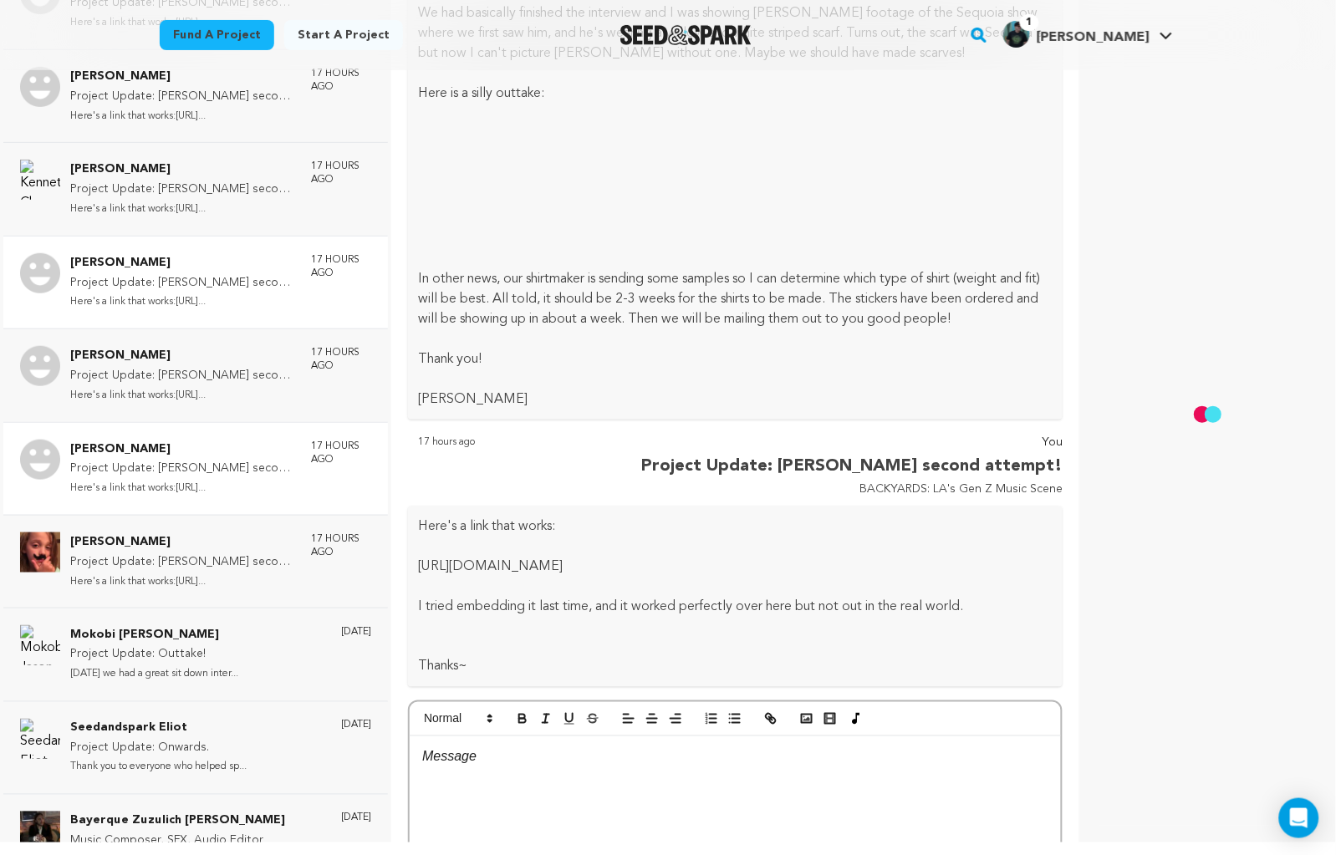
click at [192, 236] on div "Brandon Creighton Project Update: Ethan second attempt! Here's a link that work…" at bounding box center [195, 282] width 384 height 93
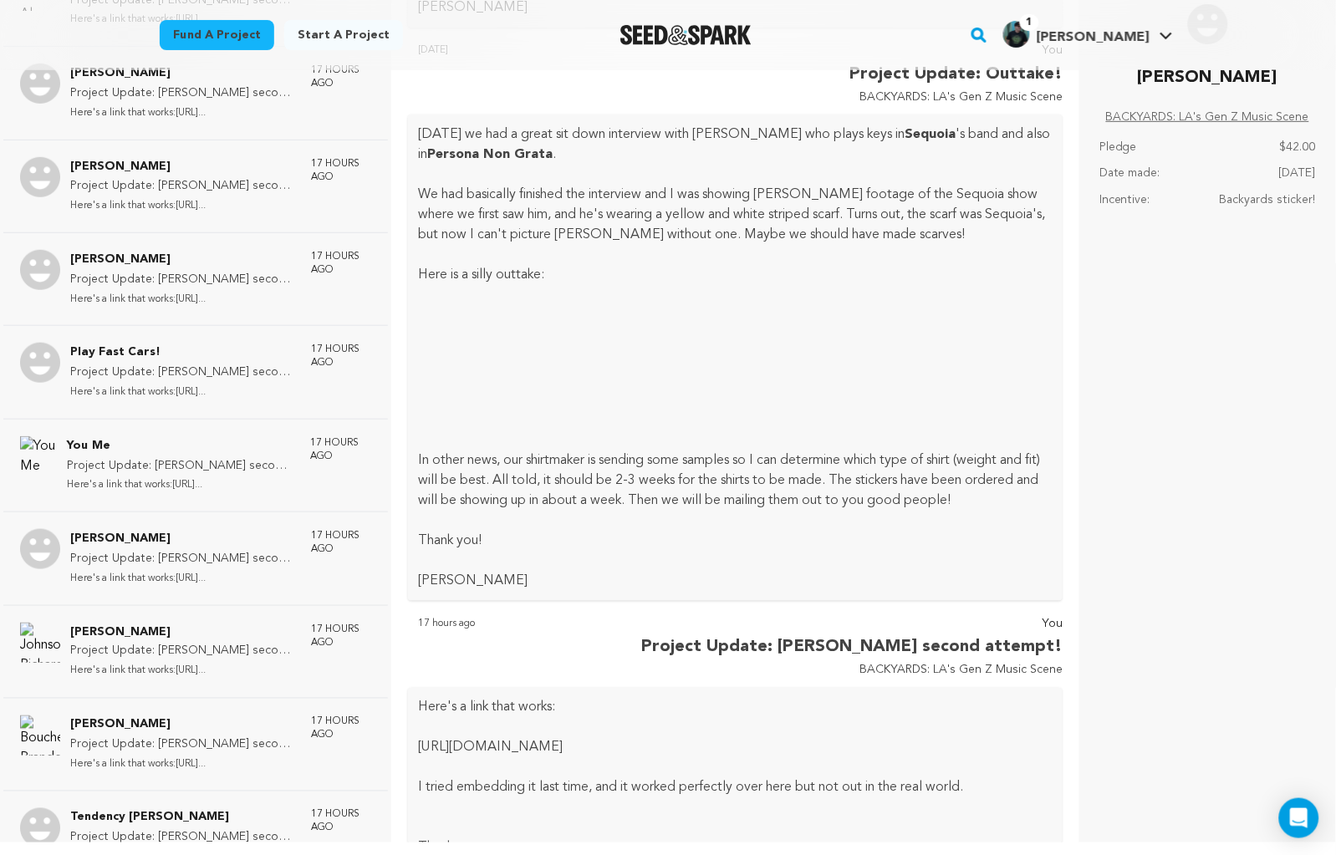
scroll to position [0, 0]
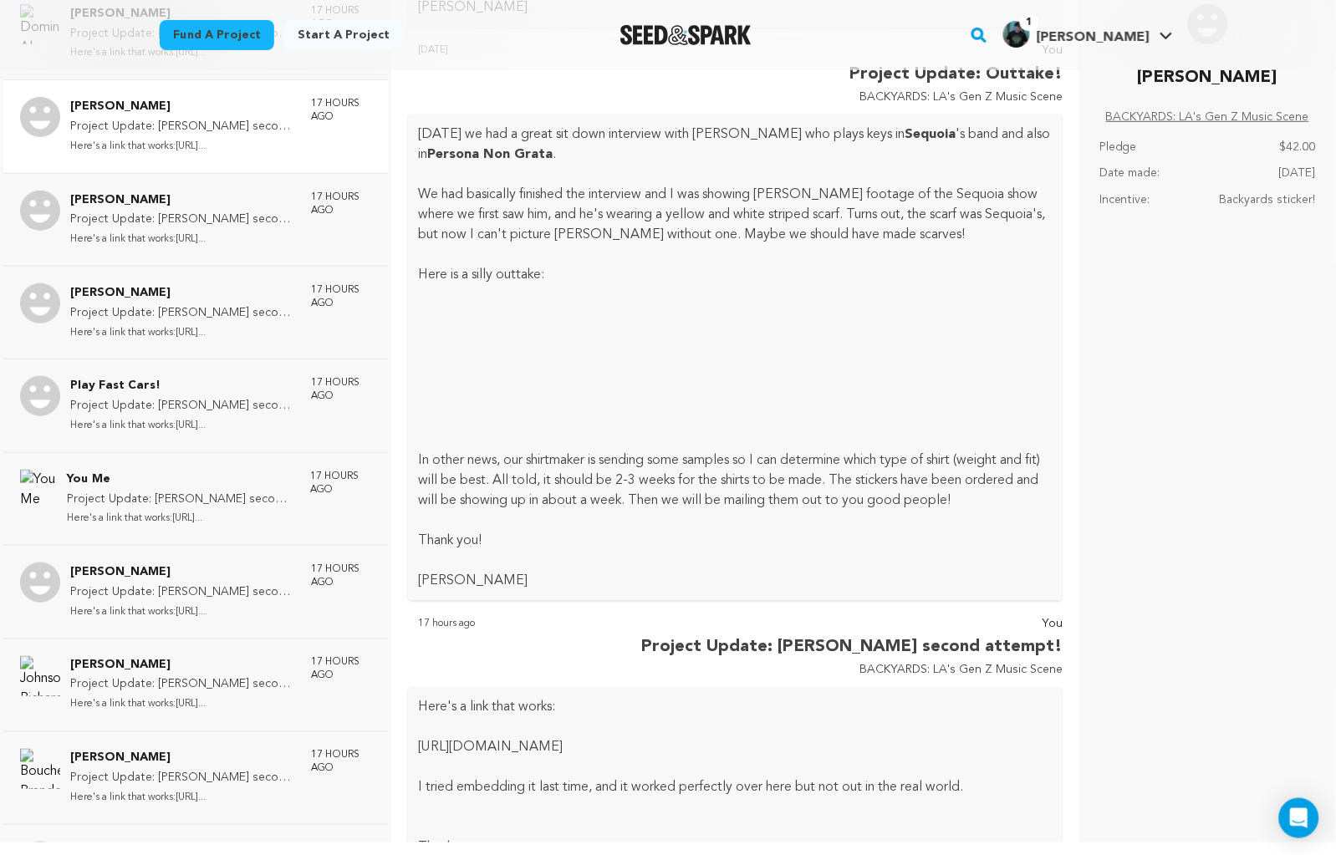
click at [130, 130] on p "Project Update: Ethan second attempt!" at bounding box center [182, 127] width 224 height 20
click at [237, 118] on p "Project Update: Ethan second attempt!" at bounding box center [182, 127] width 224 height 20
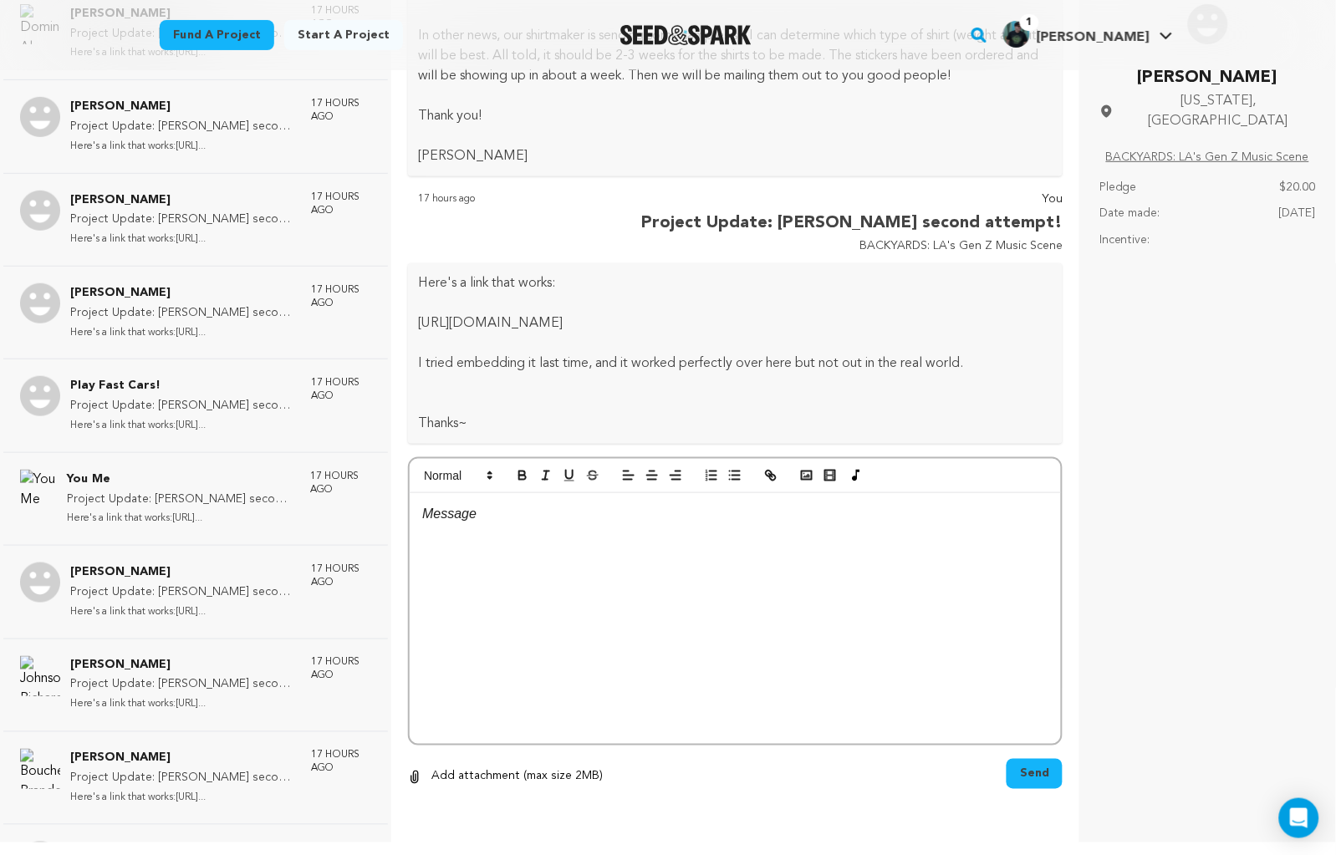
scroll to position [4499, 0]
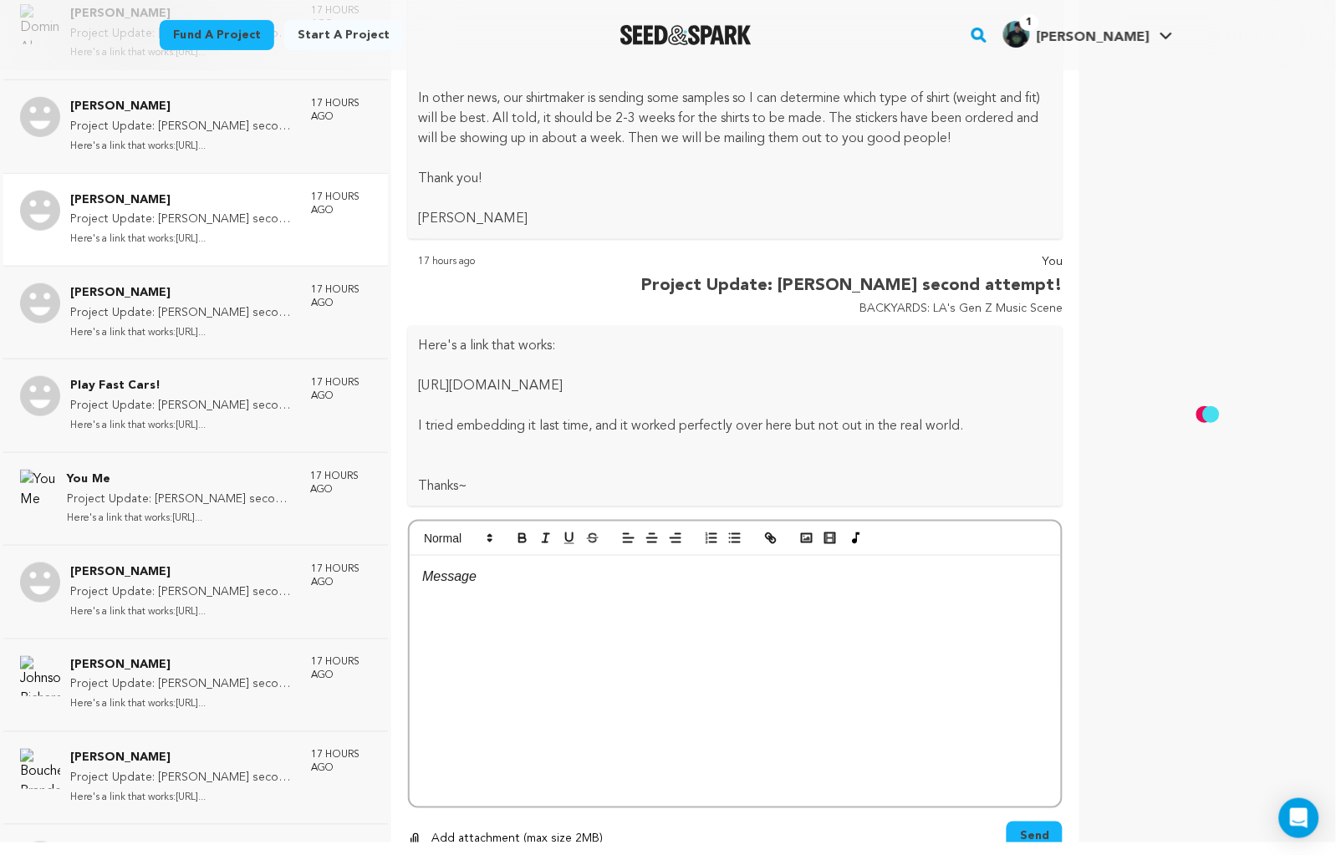
click at [148, 205] on p "[PERSON_NAME]" at bounding box center [182, 201] width 224 height 20
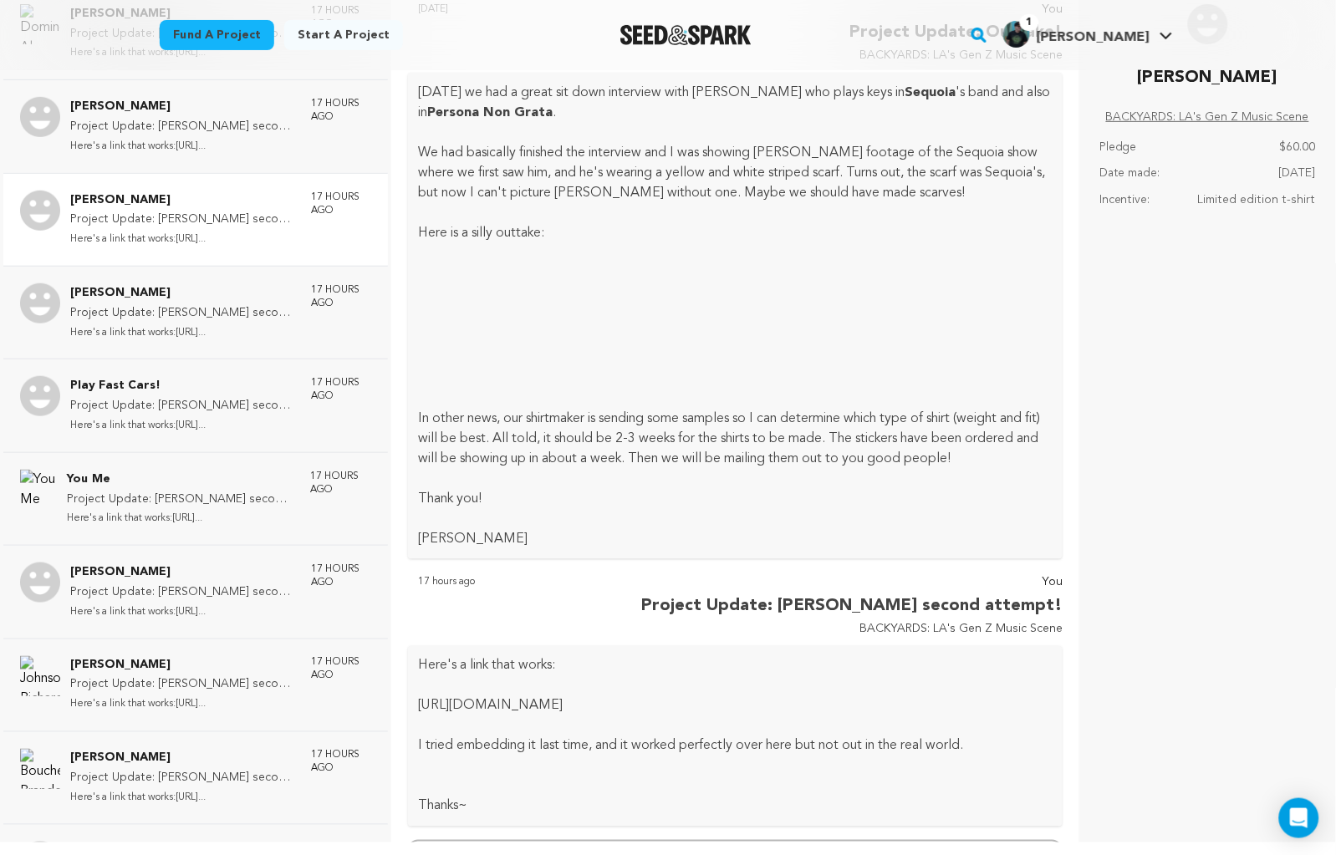
scroll to position [12512, 0]
